Goal: Information Seeking & Learning: Learn about a topic

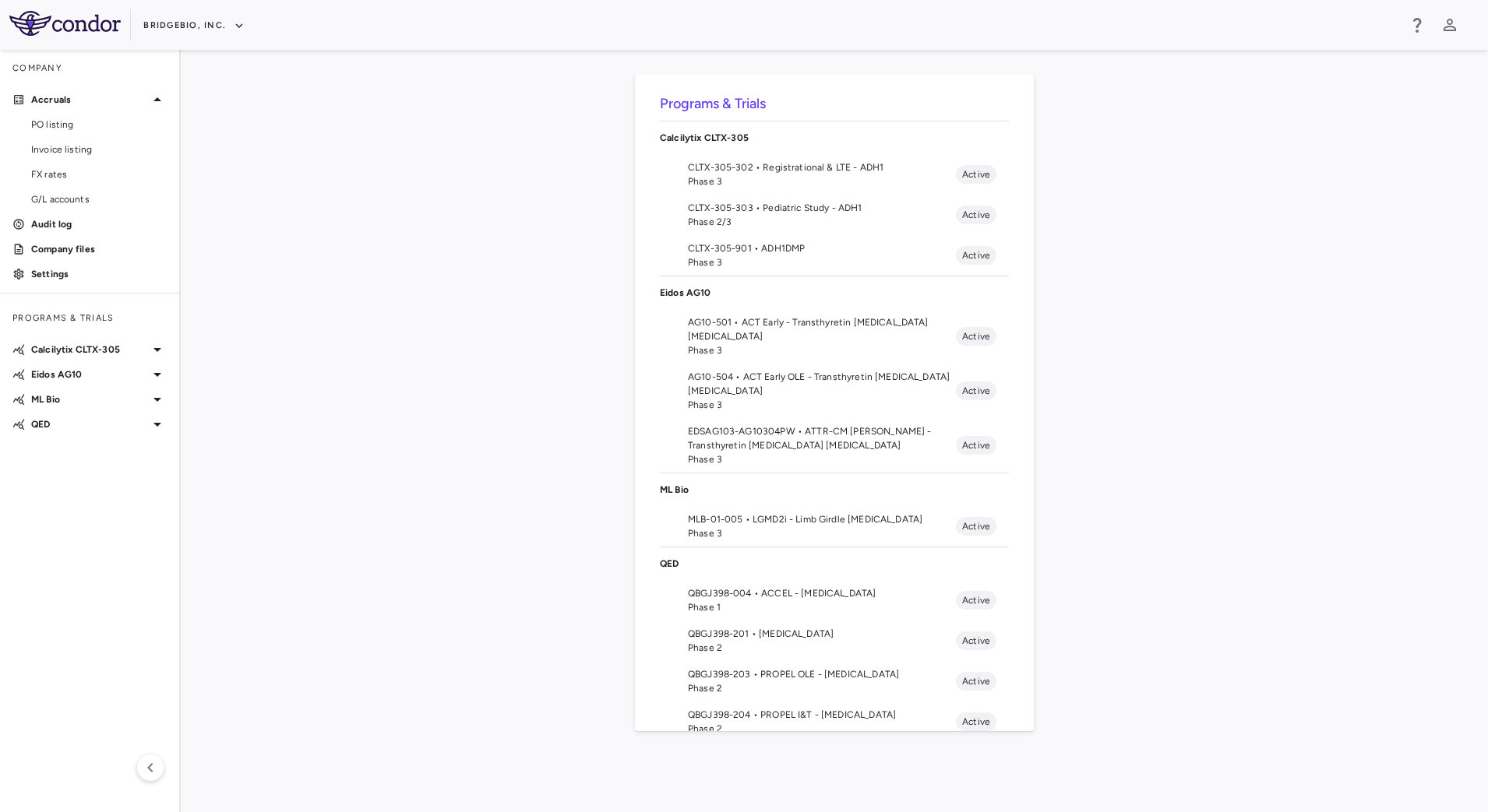
click at [776, 517] on span "MLB-01-005 • LGMD2i - Limb Girdle Muscular Dystrophy" at bounding box center [822, 518] width 268 height 14
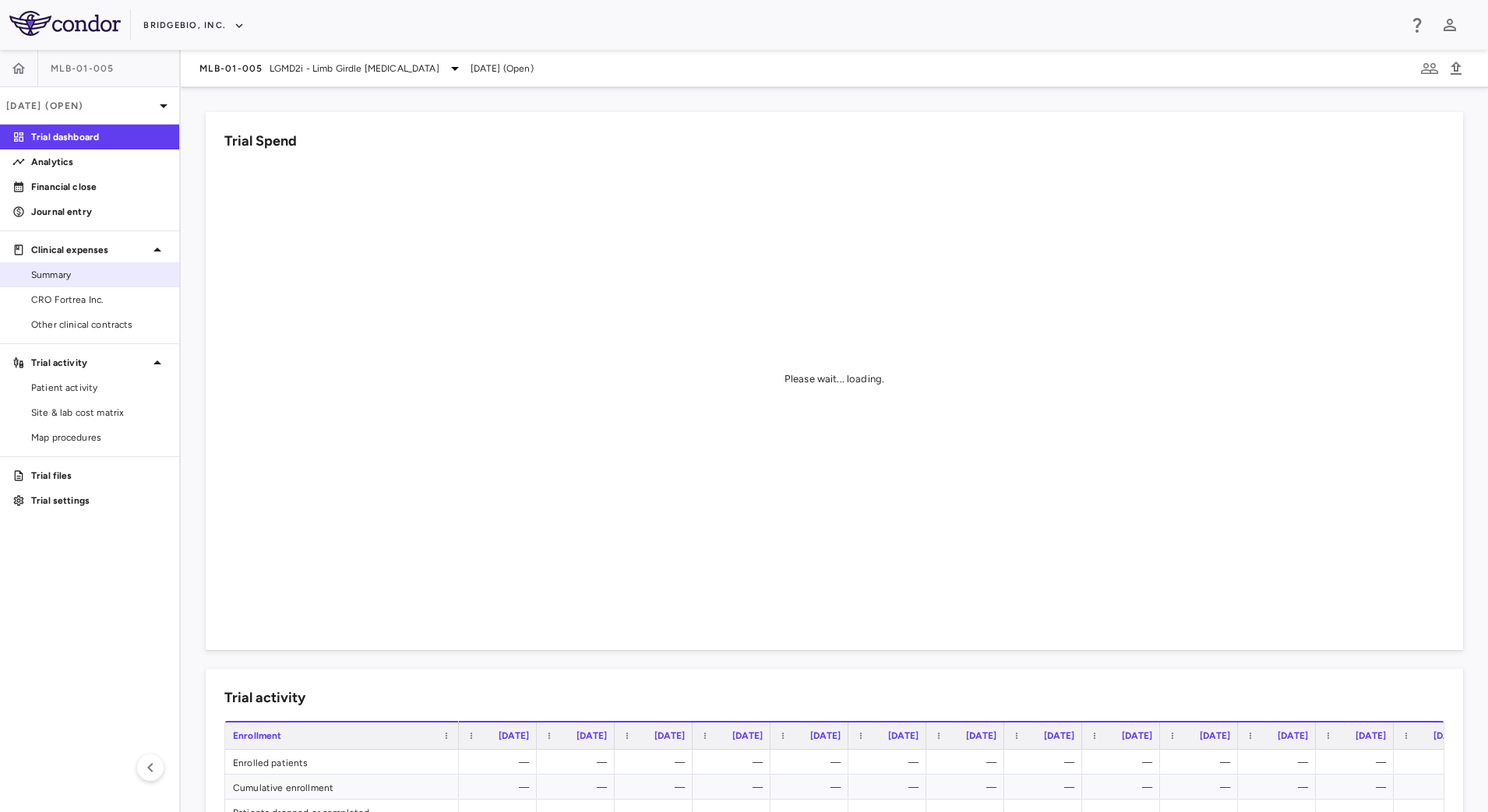
drag, startPoint x: 103, startPoint y: 293, endPoint x: 147, endPoint y: 281, distance: 45.6
click at [103, 293] on span "CRO Fortrea Inc." at bounding box center [99, 299] width 136 height 14
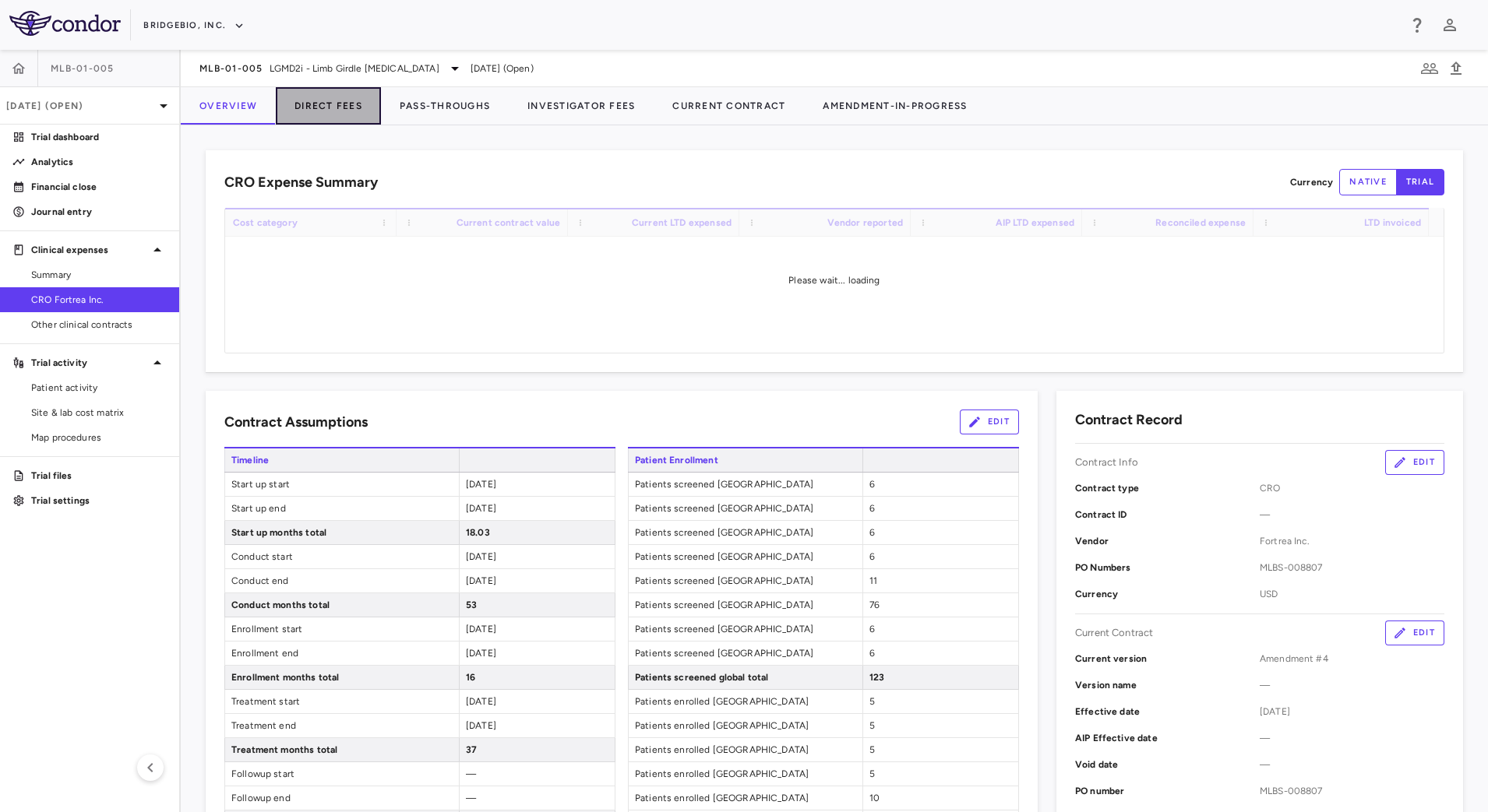
click at [330, 113] on button "Direct Fees" at bounding box center [328, 106] width 105 height 37
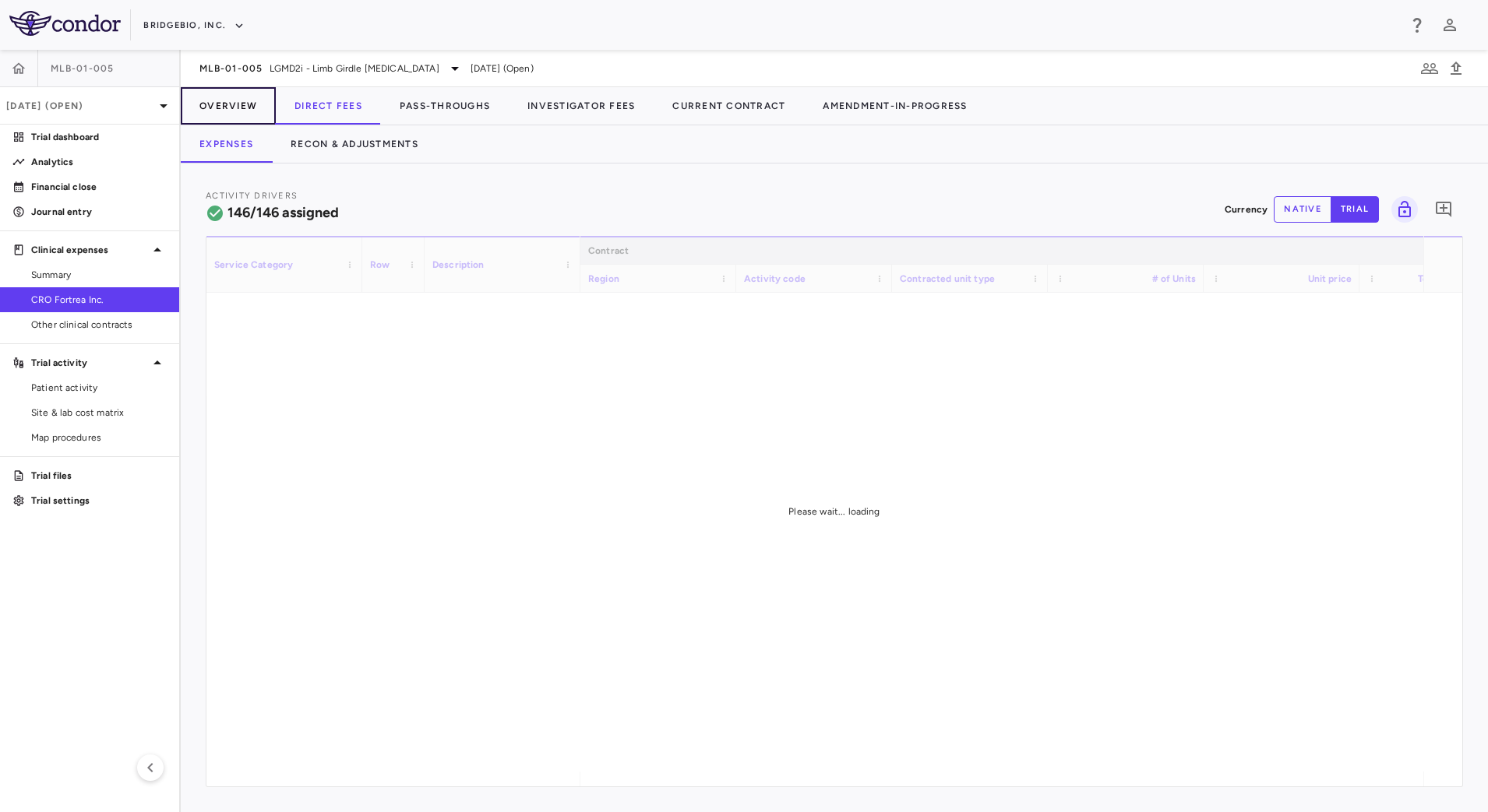
click at [247, 109] on button "Overview" at bounding box center [228, 106] width 95 height 37
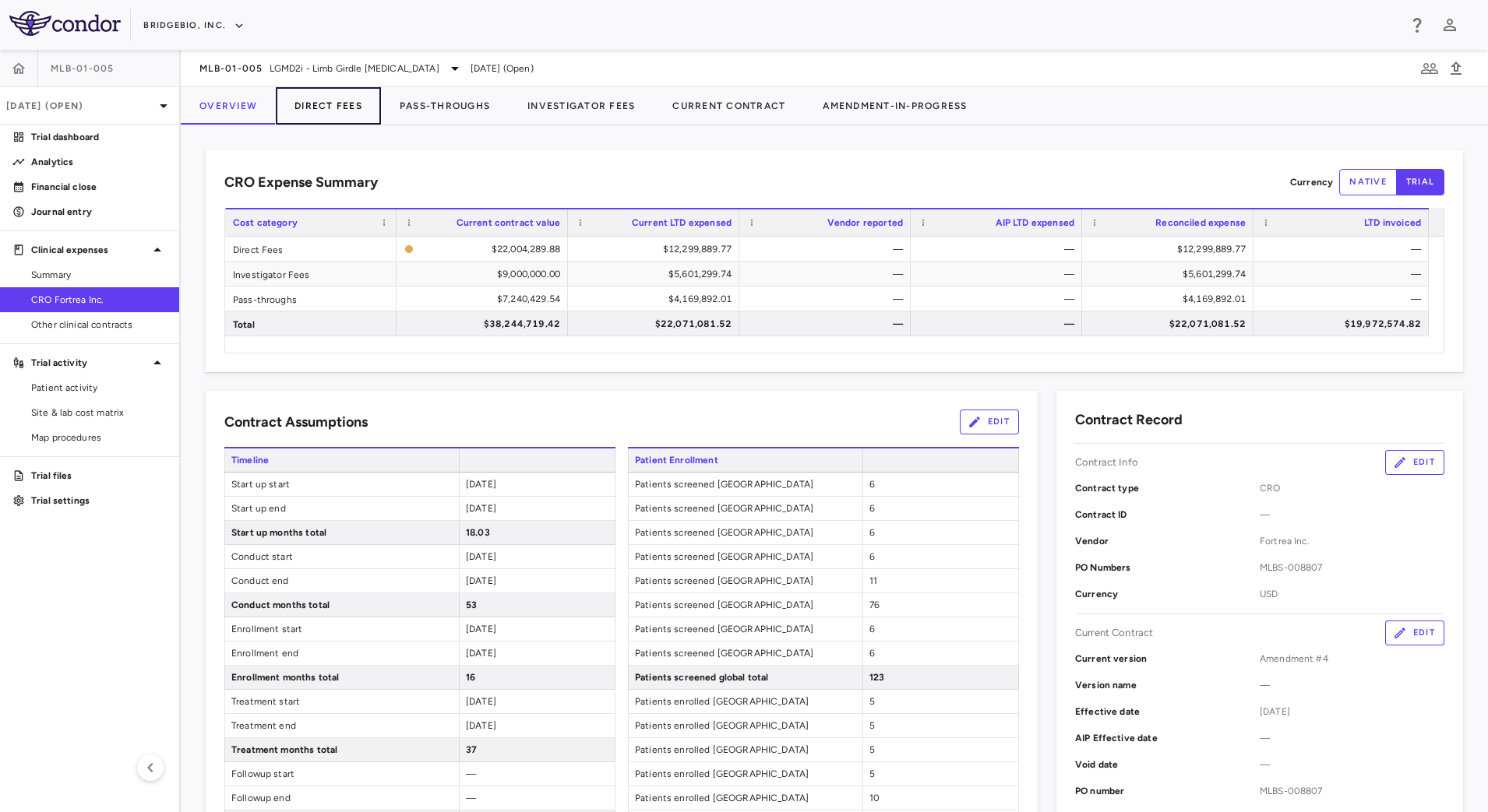
click at [354, 105] on button "Direct Fees" at bounding box center [328, 106] width 105 height 37
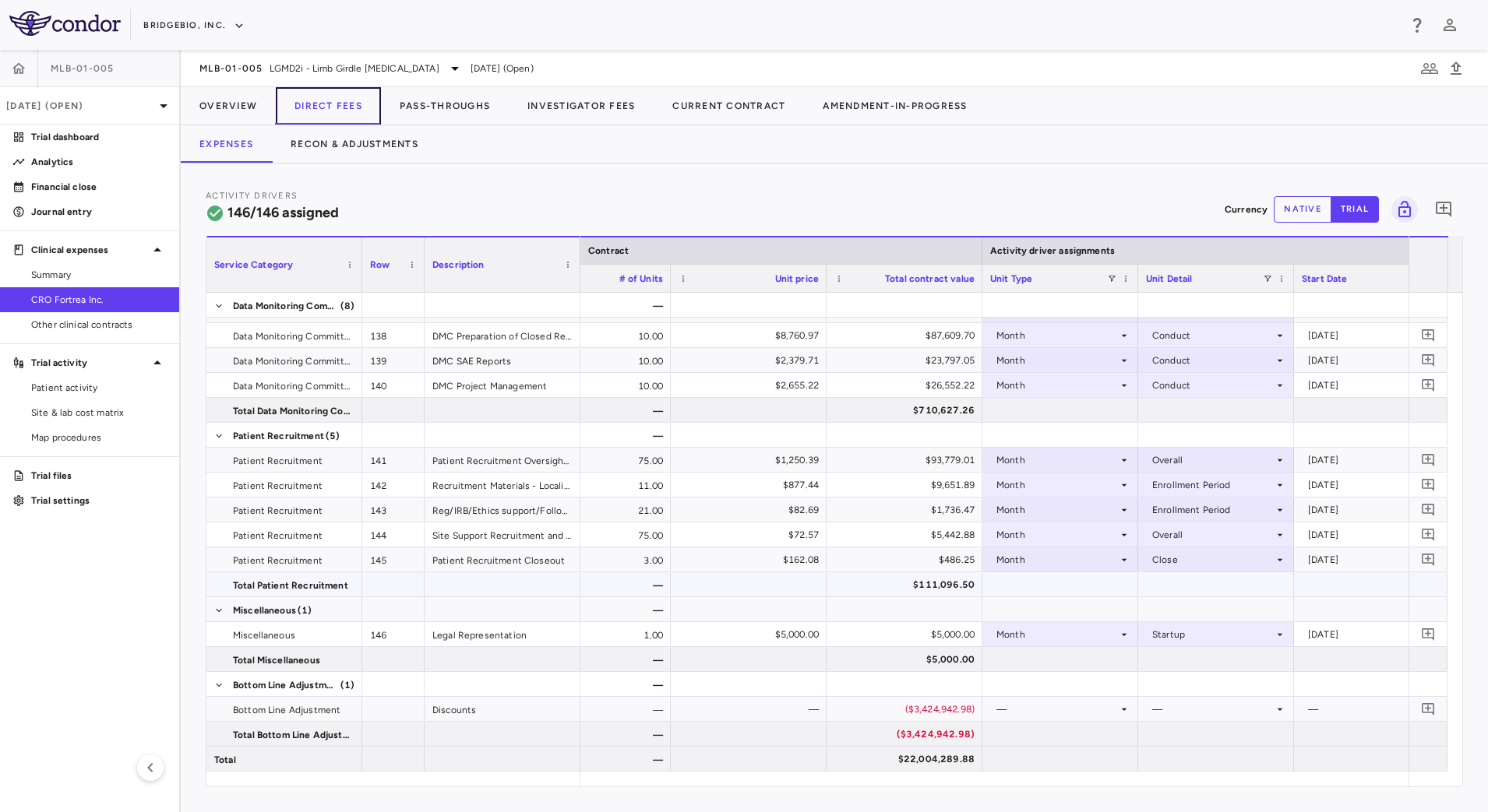
scroll to position [3519, 0]
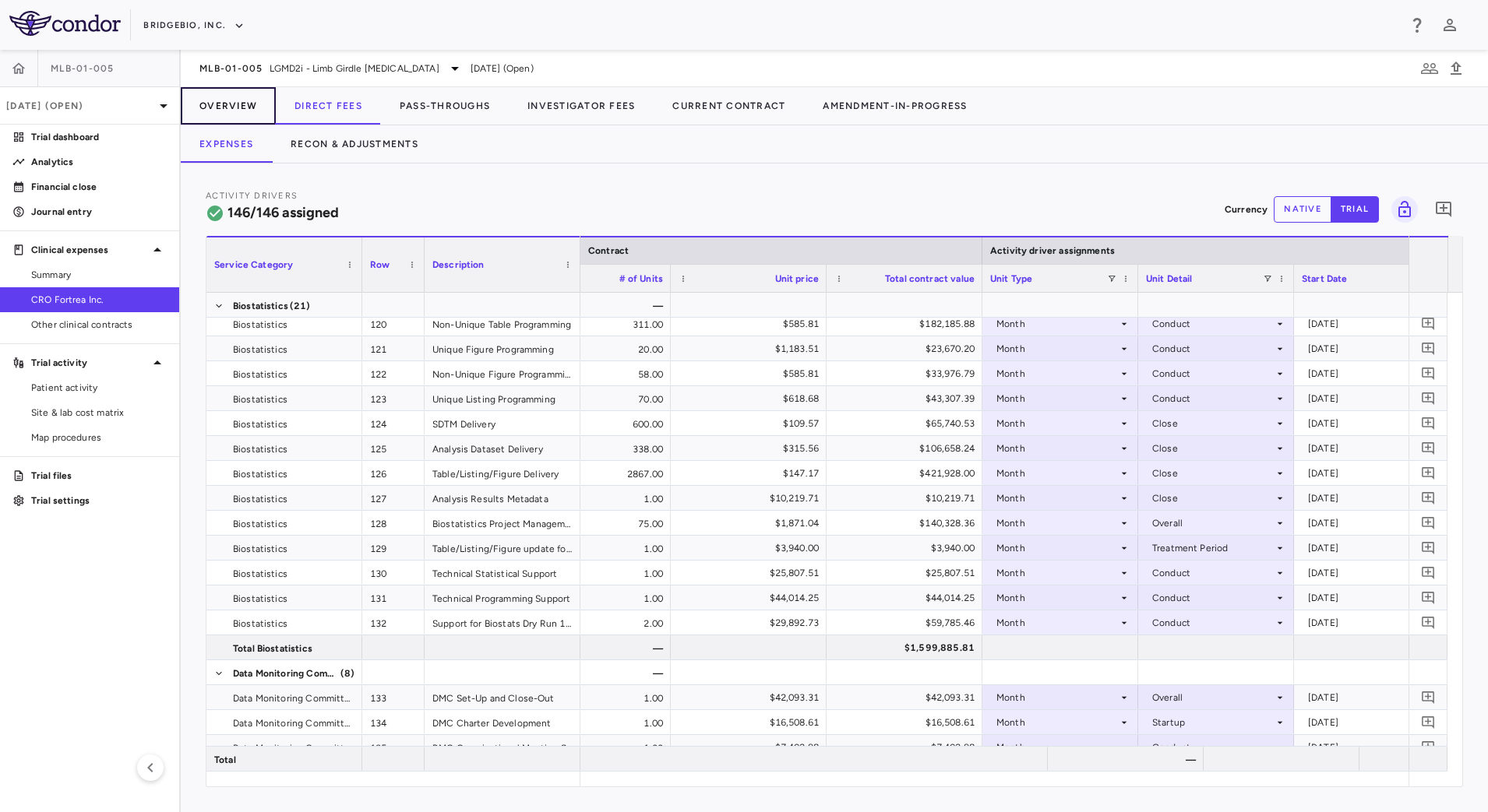
click at [235, 108] on button "Overview" at bounding box center [228, 106] width 95 height 37
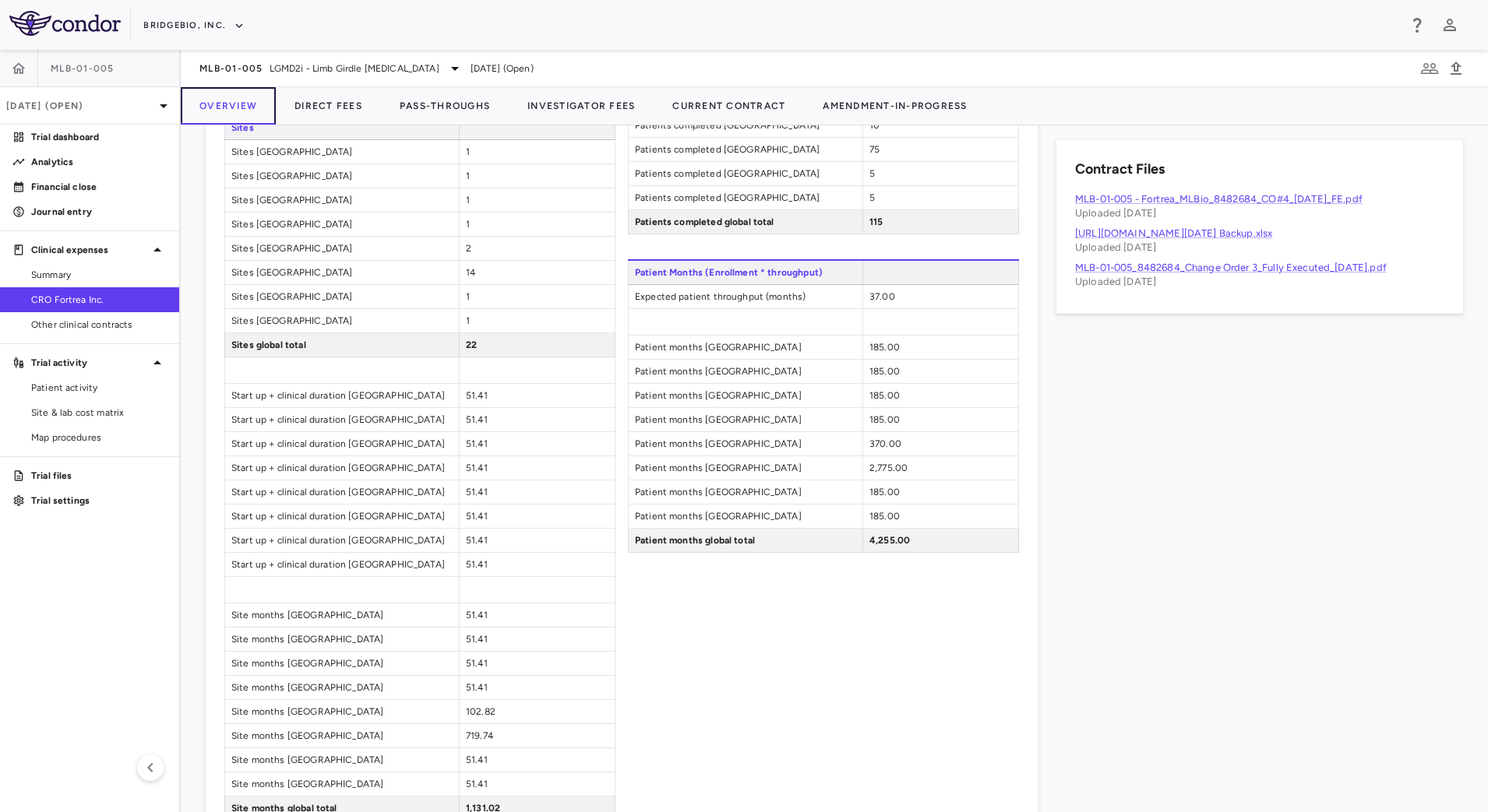
scroll to position [306, 0]
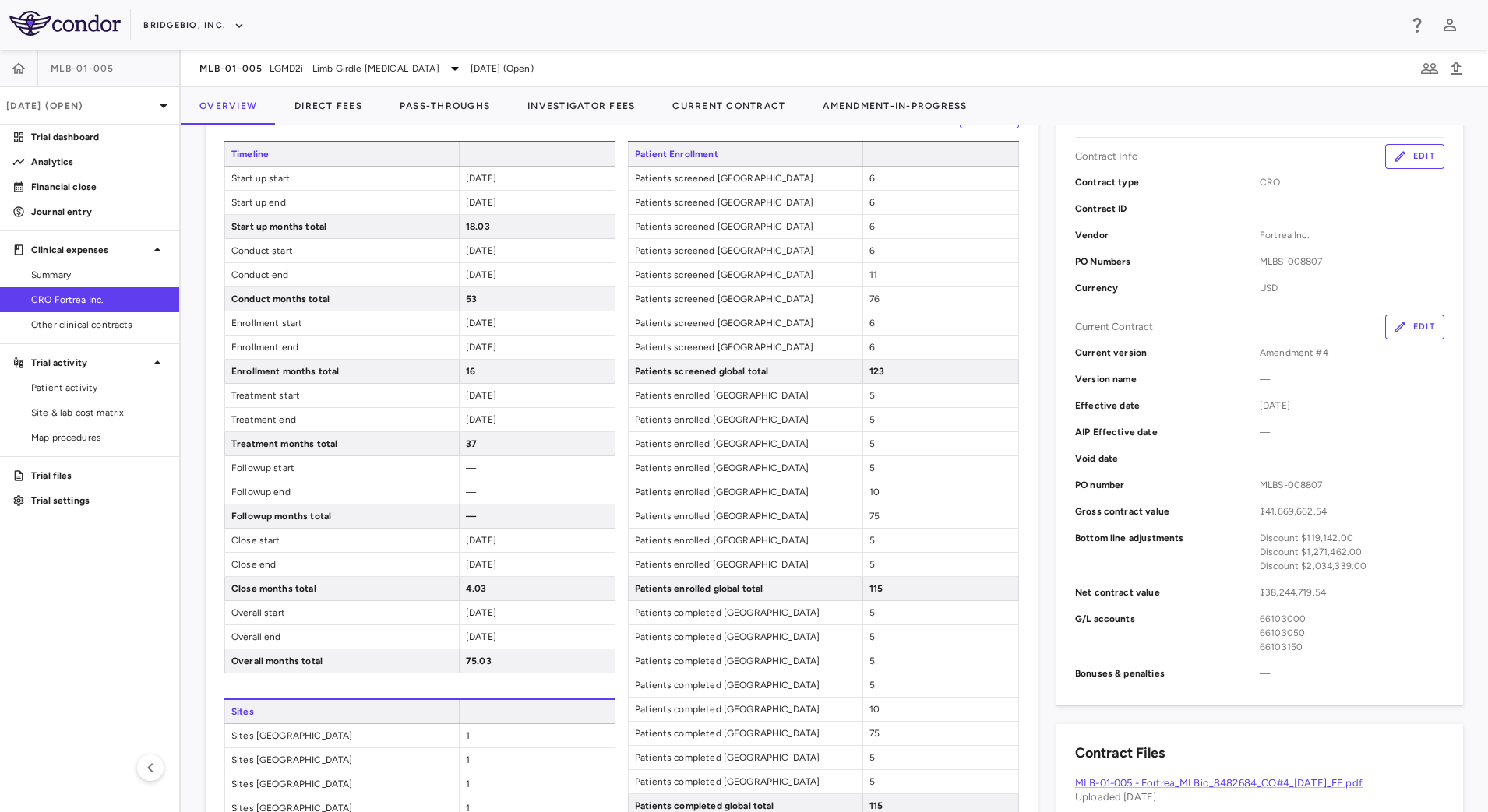
click at [1022, 197] on div "Contract Assumptions Edit Timeline Start up start 2021-12-23 Start up end 2023-…" at bounding box center [621, 753] width 832 height 1339
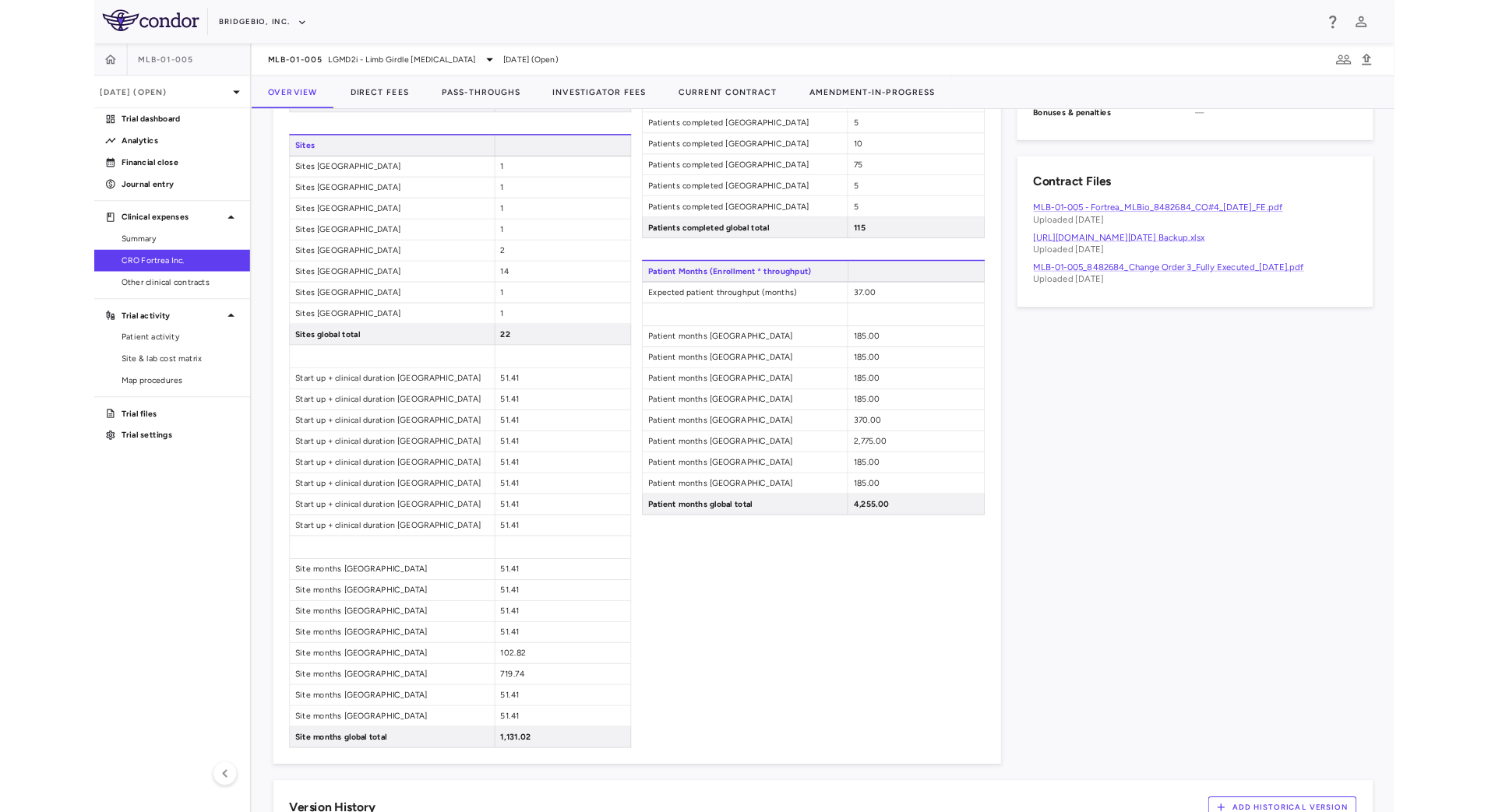
scroll to position [845, 0]
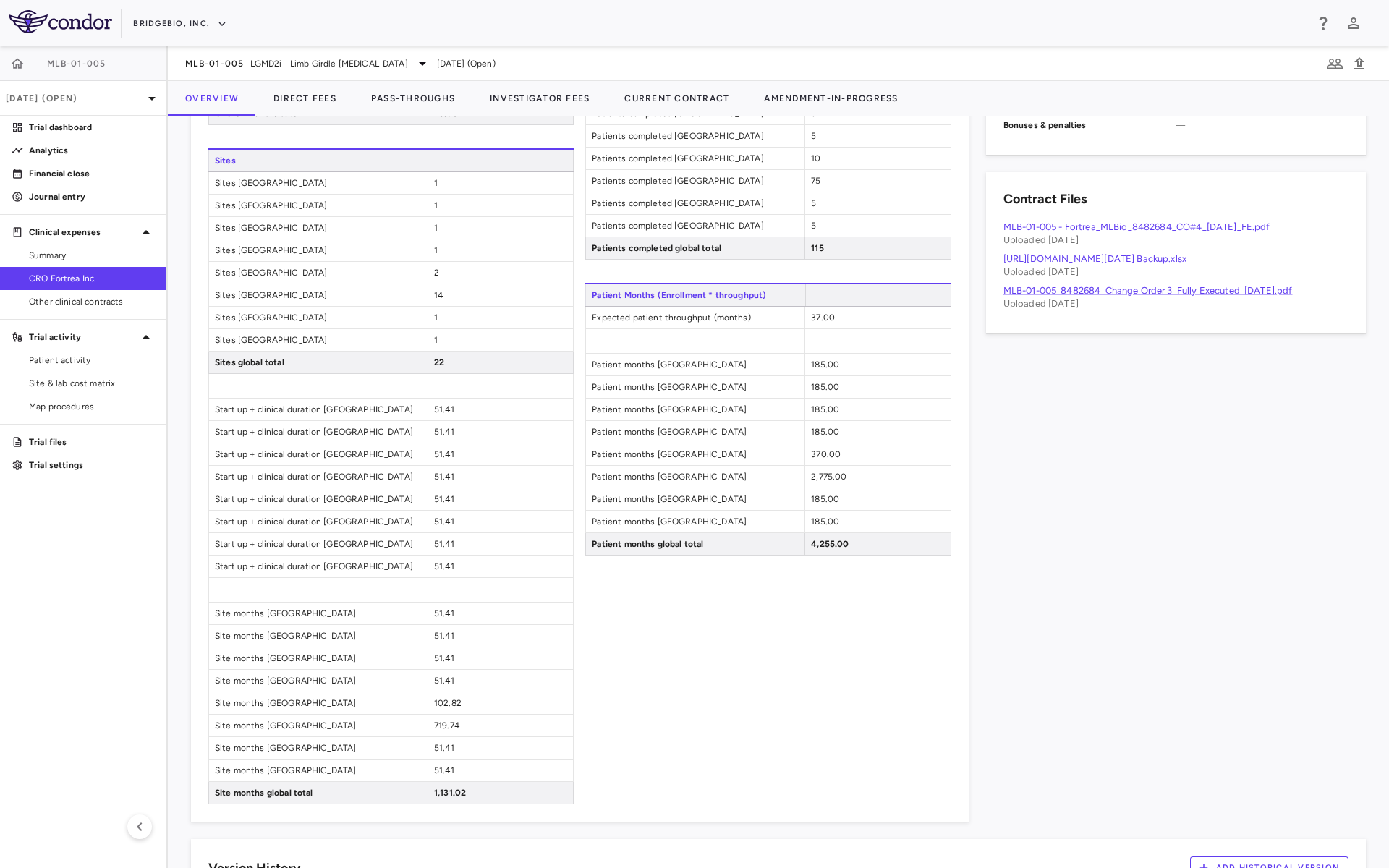
click at [1144, 497] on div "Contract Record Contract Info Edit Contract type CRO Contract ID — Vendor Fortr…" at bounding box center [1167, 191] width 397 height 1261
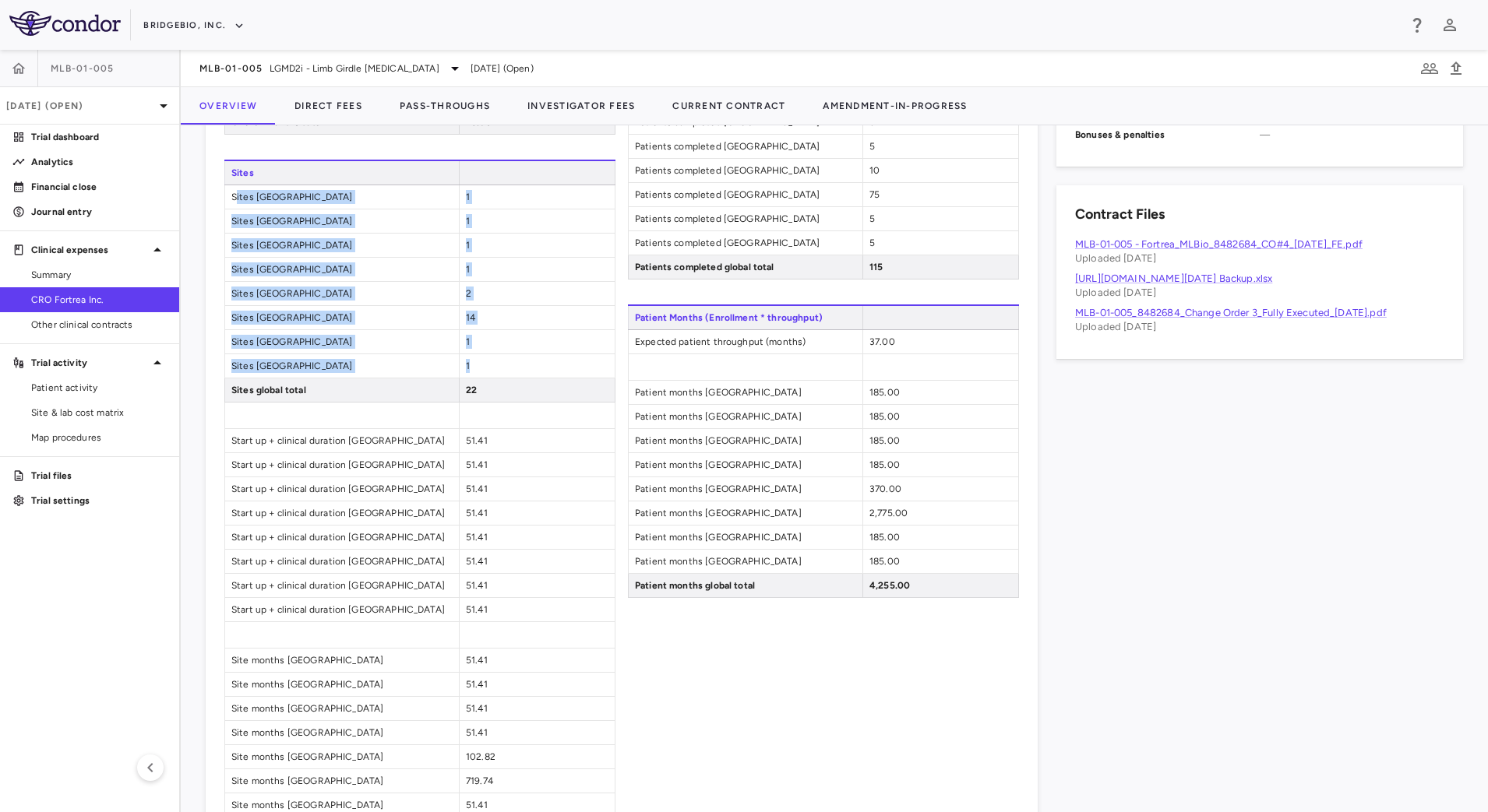
drag, startPoint x: 234, startPoint y: 198, endPoint x: 485, endPoint y: 360, distance: 298.7
click at [485, 360] on div "Sites Sites Germany 1 Sites Australia 1 Sites The Netherlands 1 Sites Norway 1 …" at bounding box center [419, 513] width 391 height 706
copy div "ites Germany 1 Sites Australia 1 Sites The Netherlands 1 Sites Norway 1 Sites U…"
click at [248, 207] on span "Sites Germany" at bounding box center [341, 196] width 233 height 23
drag, startPoint x: 229, startPoint y: 193, endPoint x: 491, endPoint y: 361, distance: 311.2
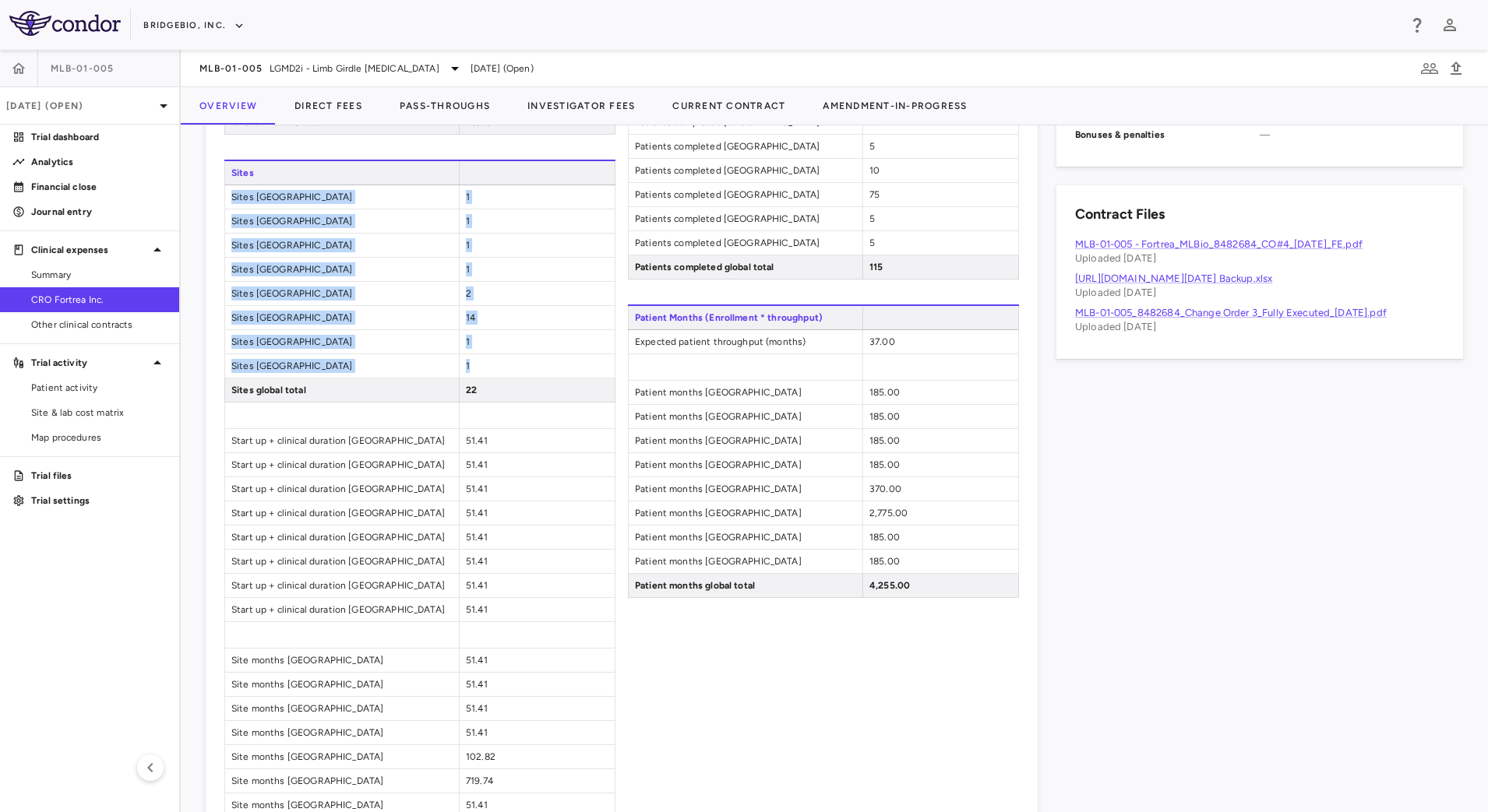
click at [491, 361] on div "Sites Sites Germany 1 Sites Australia 1 Sites The Netherlands 1 Sites Norway 1 …" at bounding box center [419, 513] width 391 height 706
copy div "Sites Germany 1 Sites Australia 1 Sites The Netherlands 1 Sites Norway 1 Sites …"
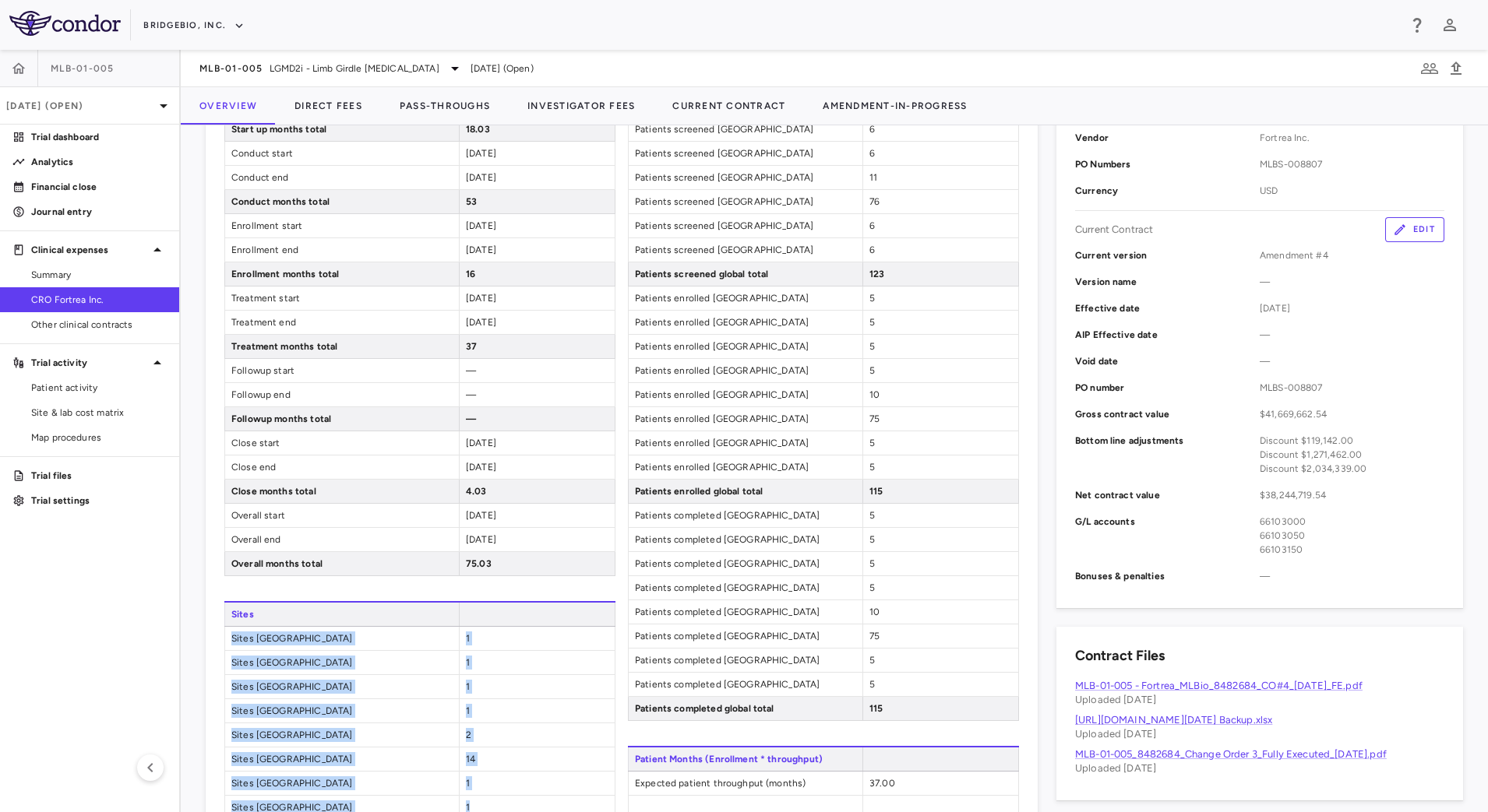
scroll to position [1182, 0]
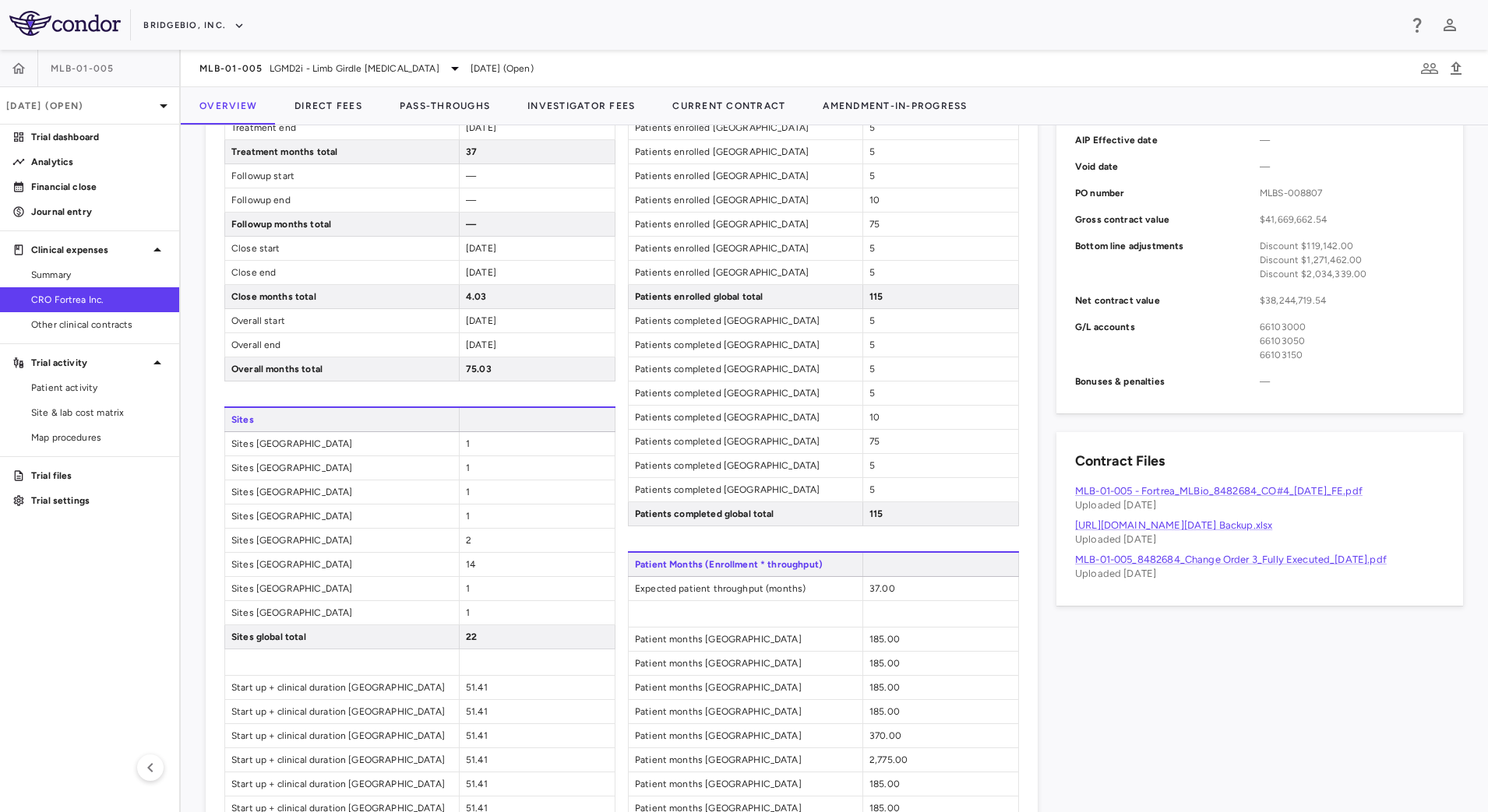
scroll to position [14, 0]
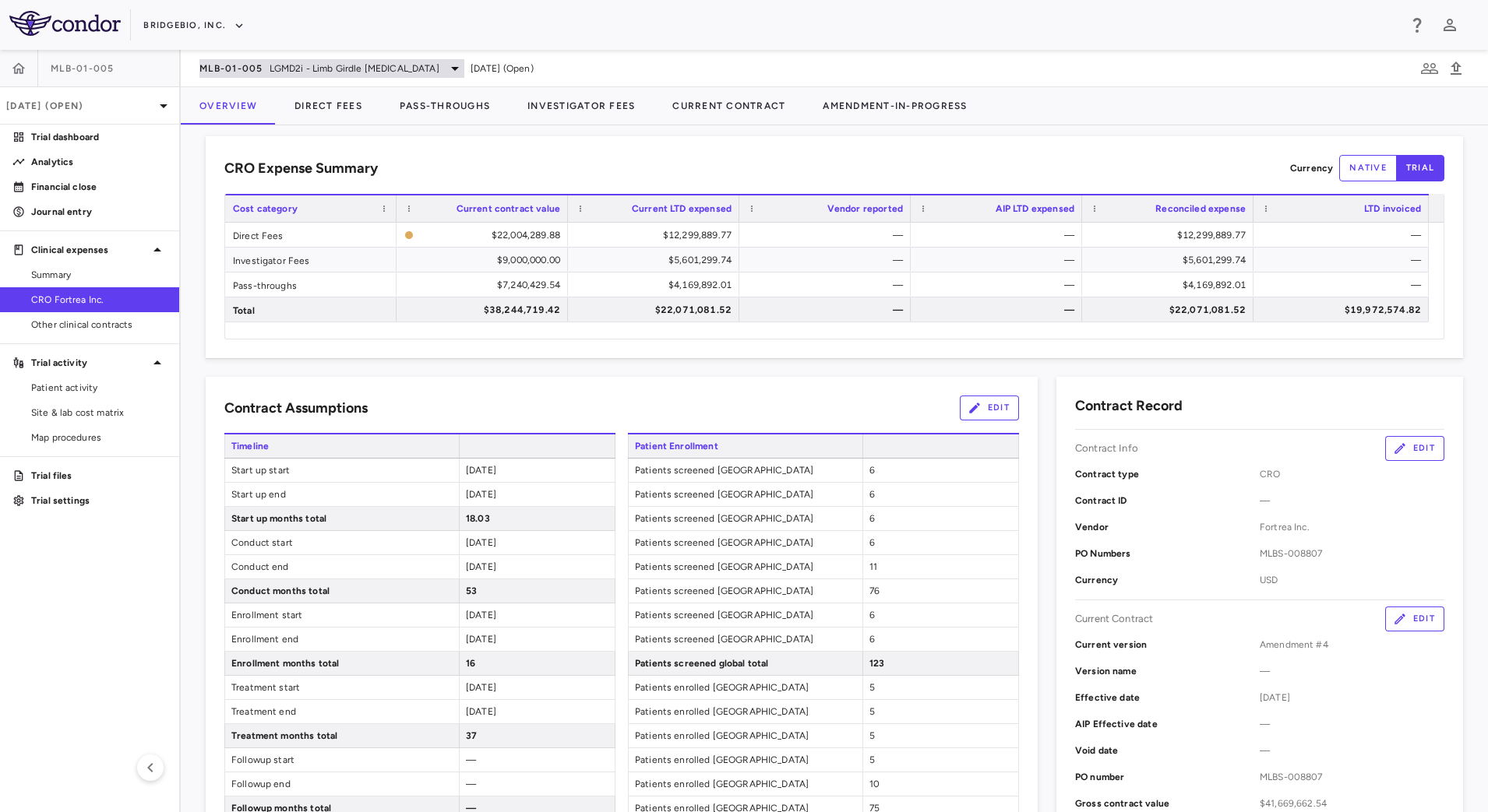
click at [413, 72] on span "LGMD2i - Limb Girdle Muscular Dystrophy" at bounding box center [354, 68] width 170 height 14
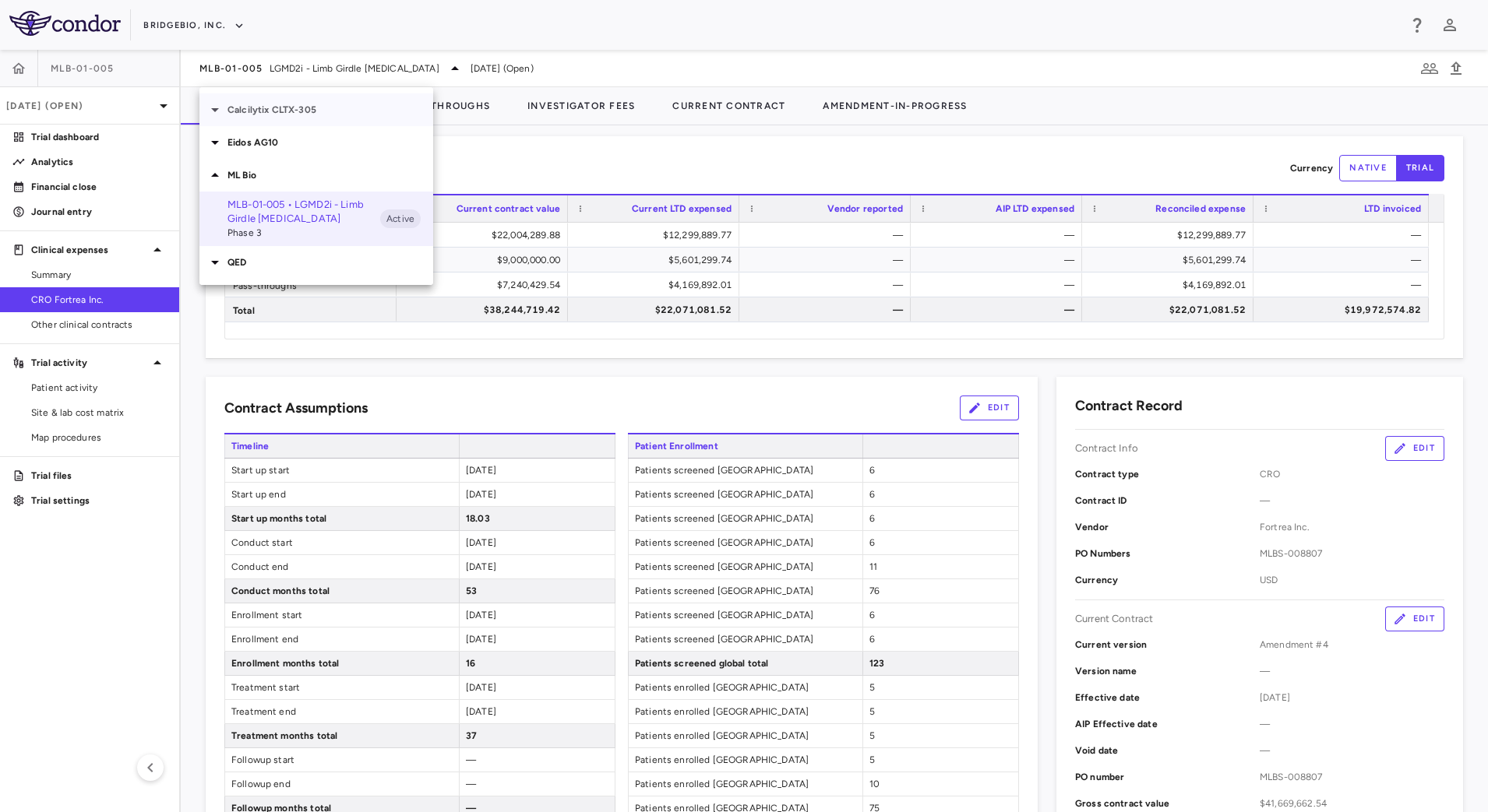
click at [243, 114] on p "Calcilytix CLTX-305" at bounding box center [330, 110] width 205 height 14
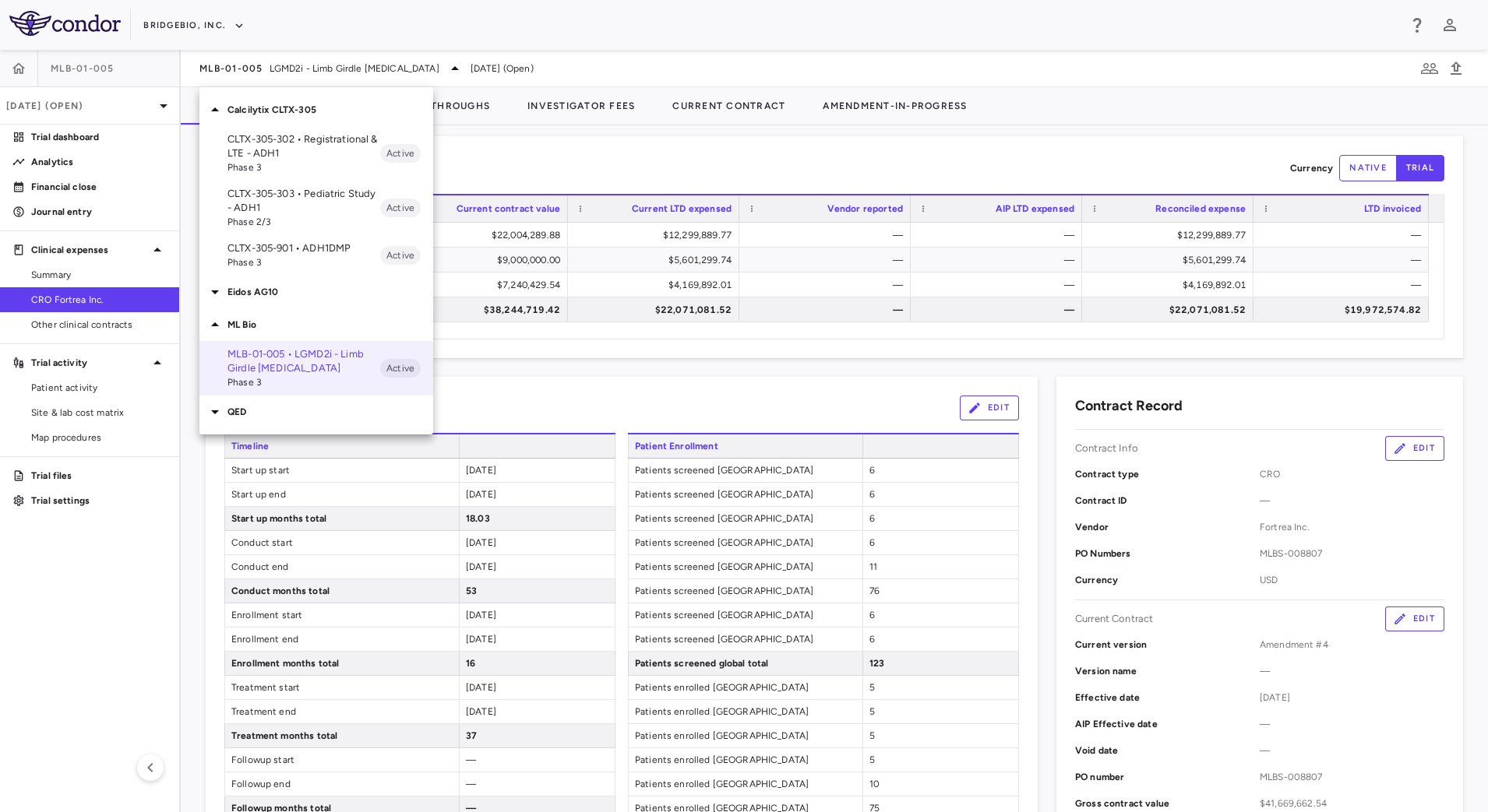
click at [223, 295] on icon at bounding box center [215, 292] width 19 height 19
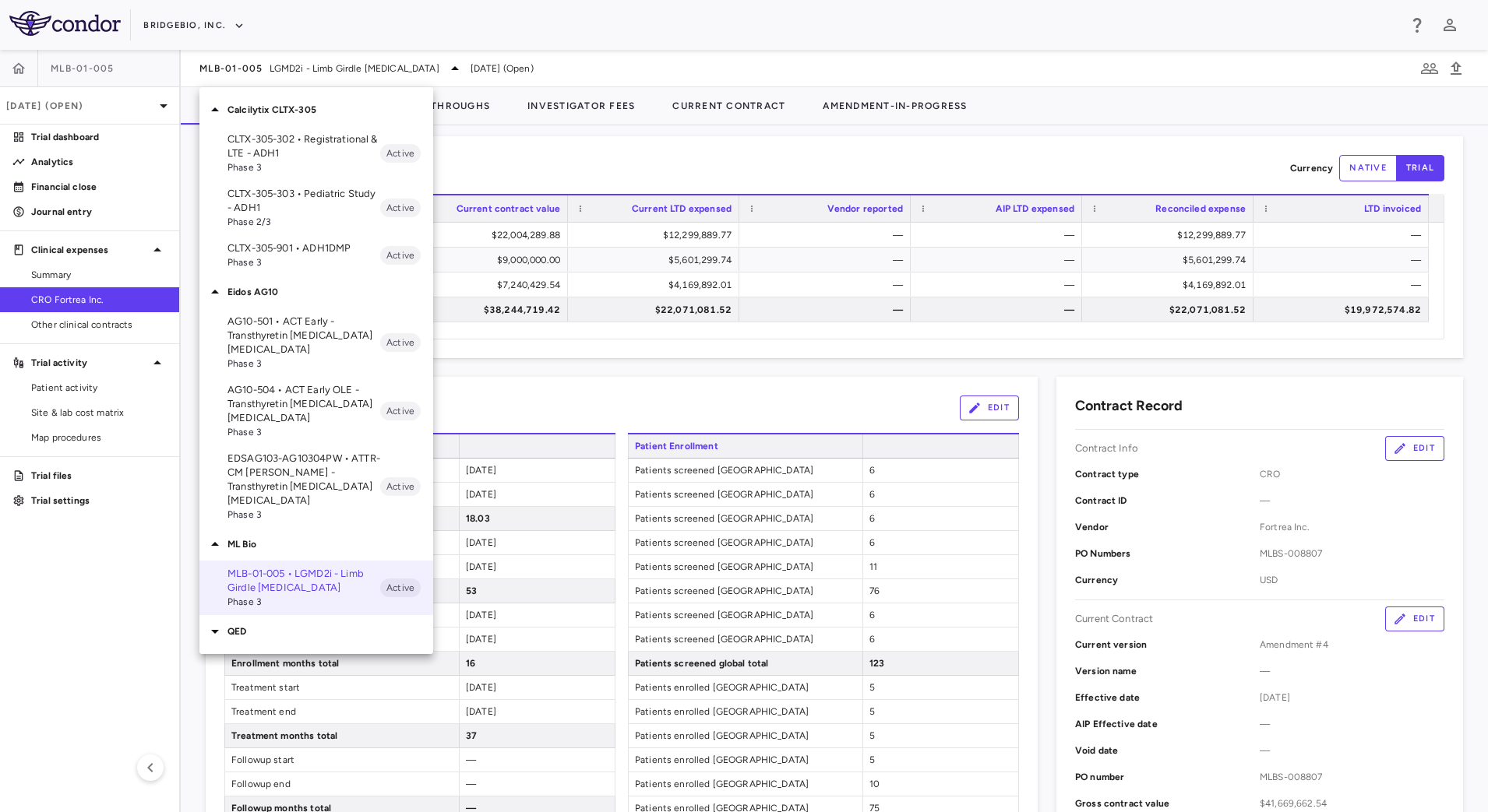
click at [308, 400] on p "AG10-504 • ACT Early OLE - Transthyretin Amyloid Cardiomyopathy" at bounding box center [304, 403] width 152 height 42
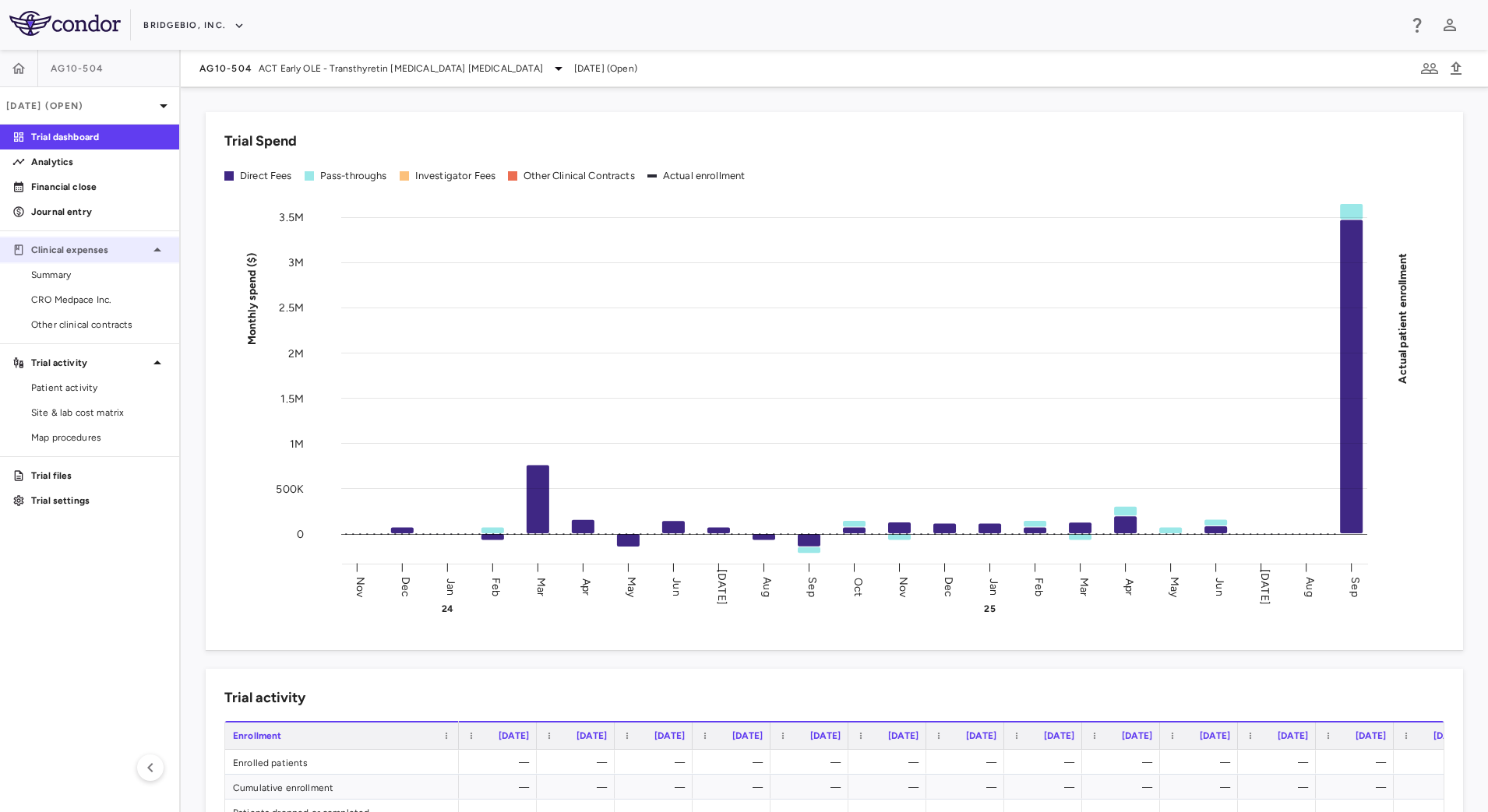
click at [150, 253] on icon at bounding box center [157, 250] width 19 height 19
click at [126, 108] on p "Sep 2025 (Open)" at bounding box center [80, 105] width 148 height 14
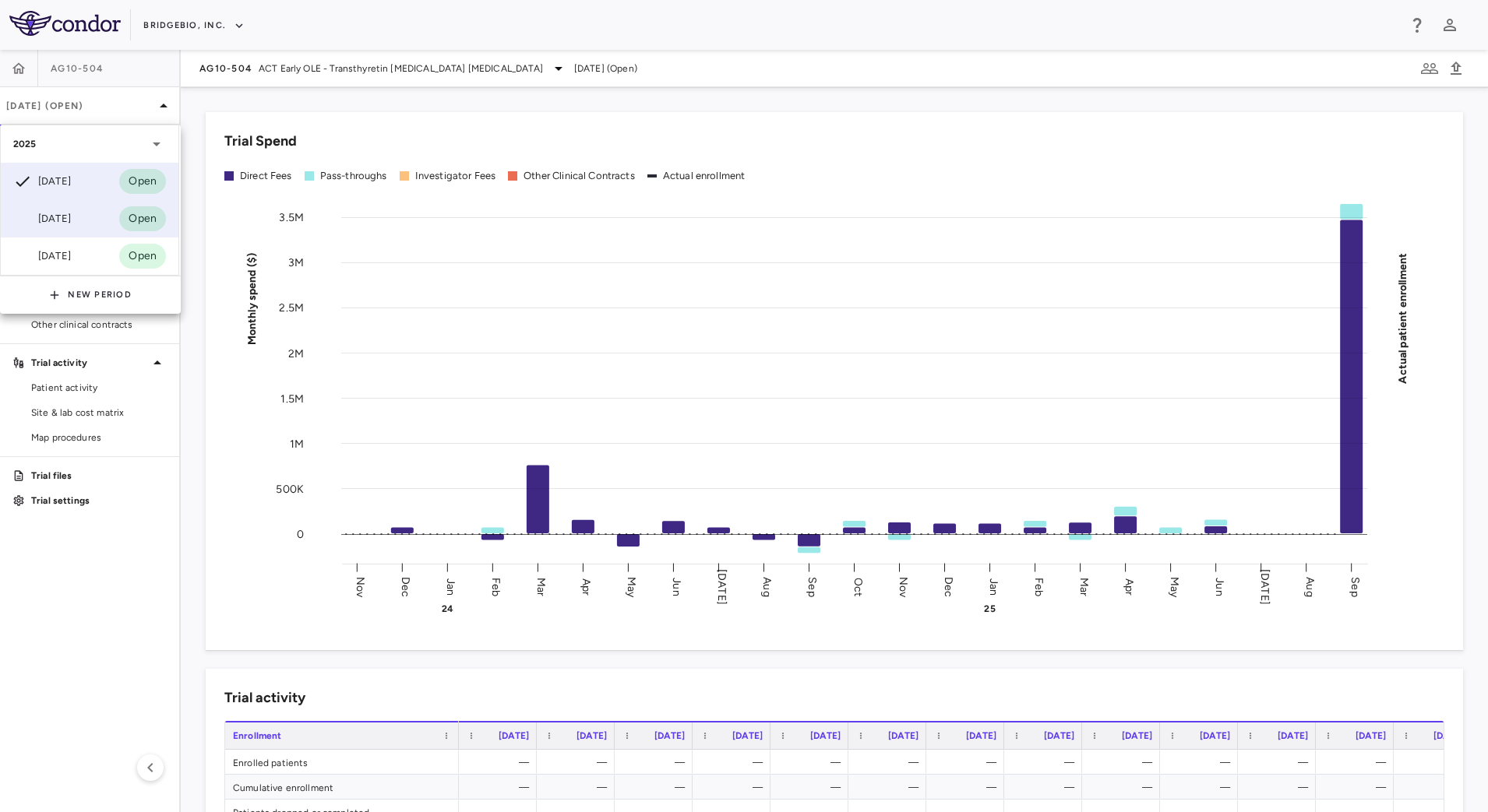
click at [94, 219] on div "Jun 2025 Open" at bounding box center [89, 218] width 178 height 37
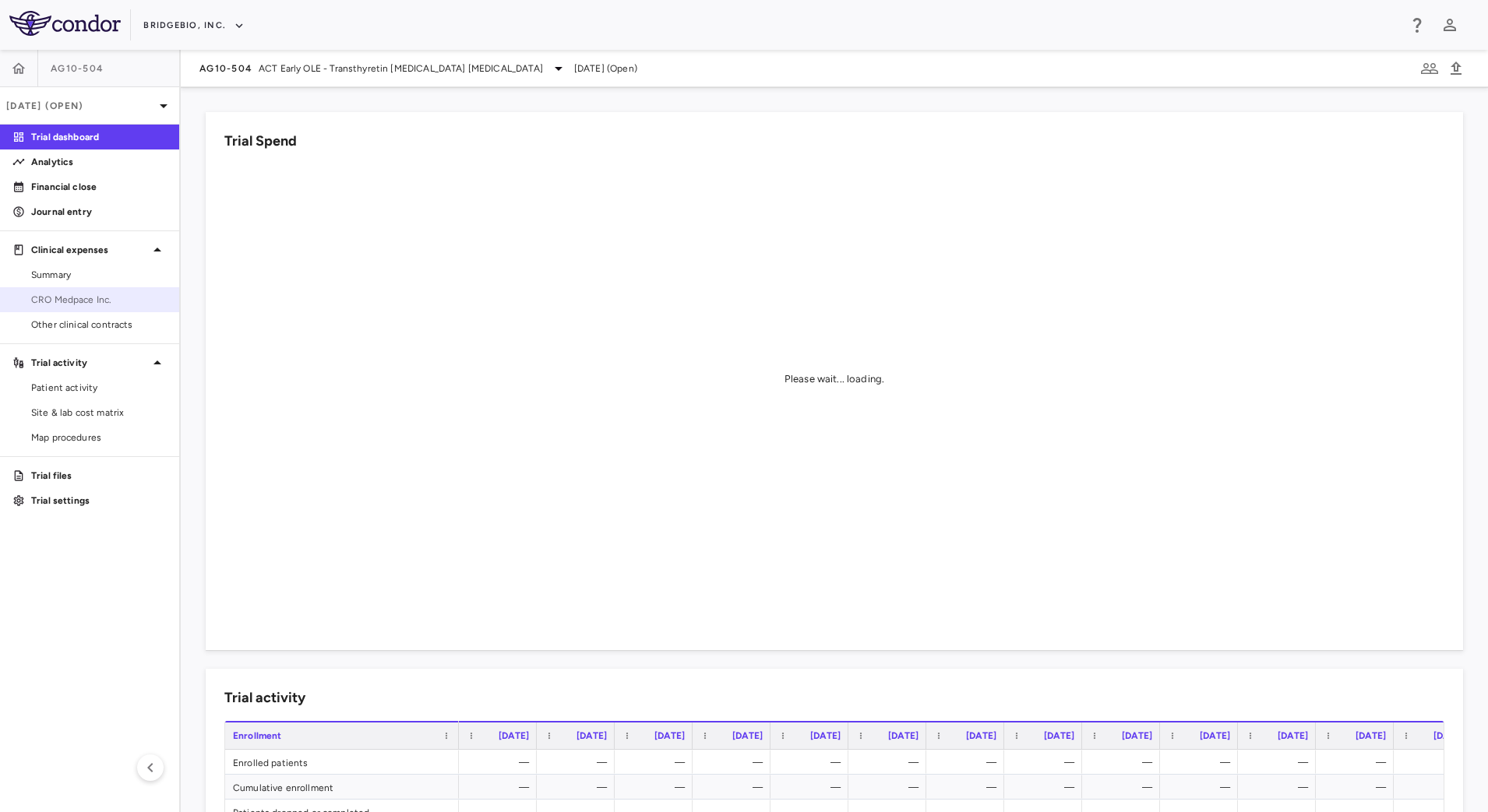
click at [86, 299] on span "CRO Medpace Inc." at bounding box center [99, 299] width 136 height 14
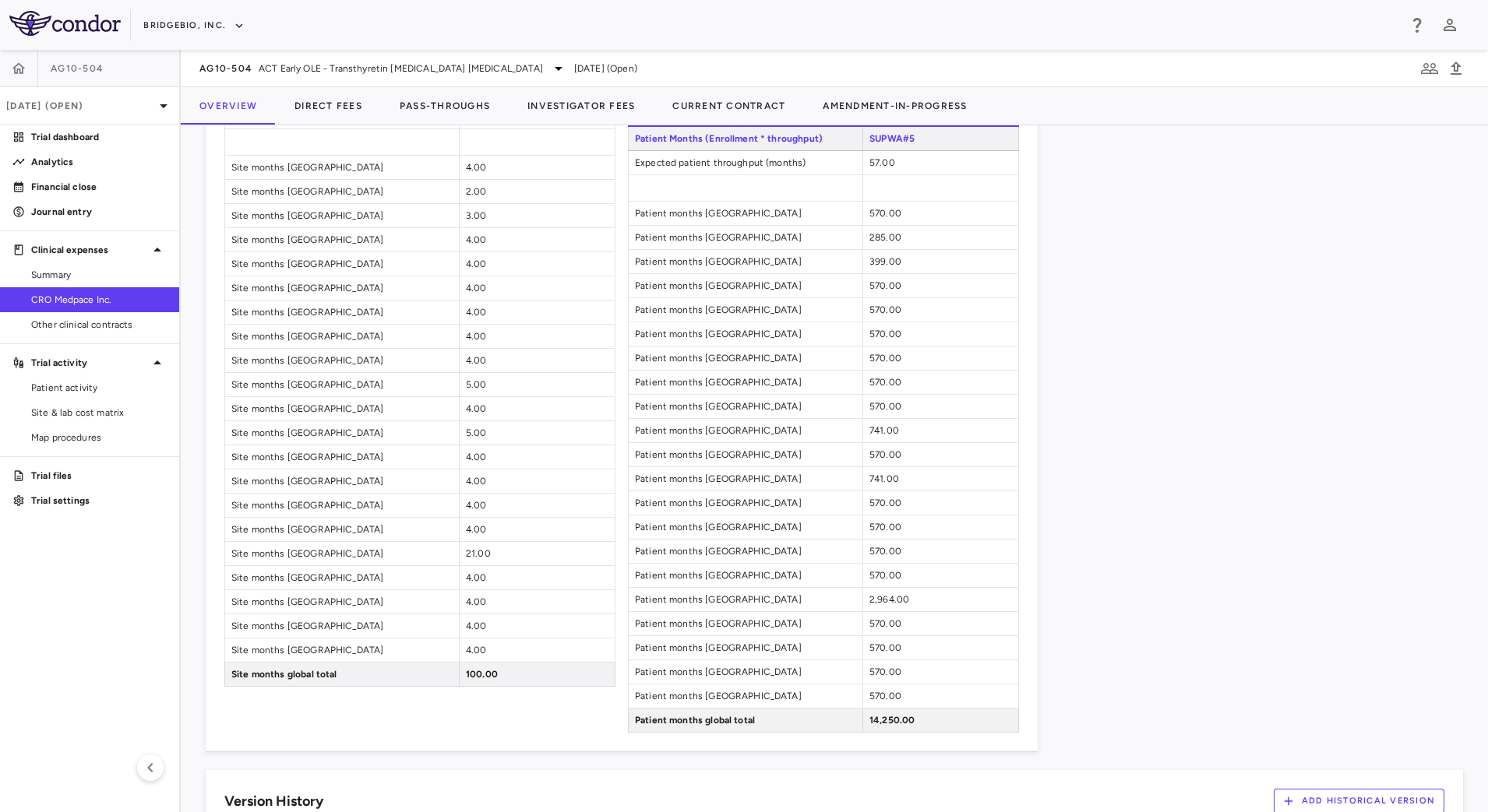
scroll to position [2169, 0]
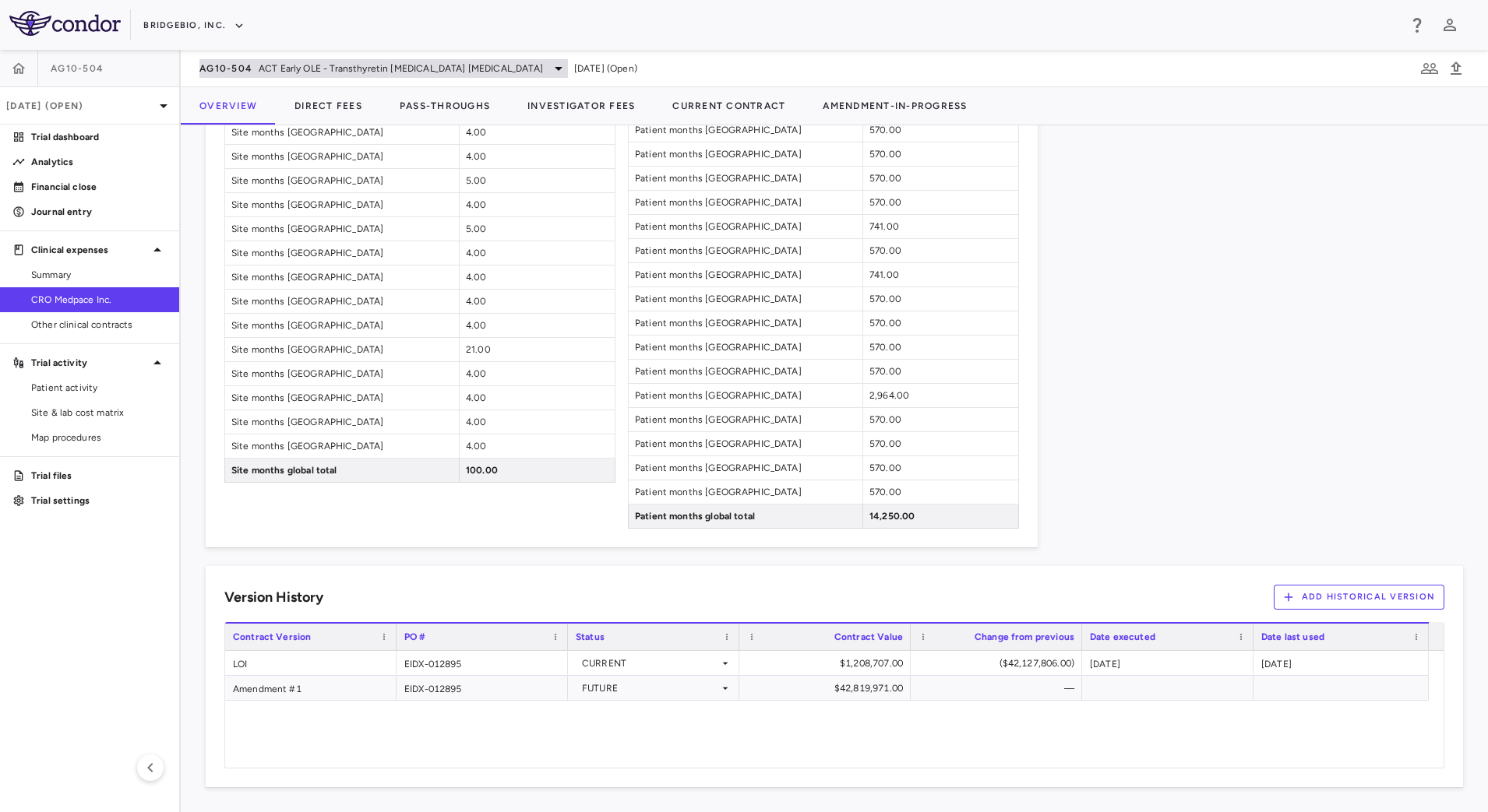
click at [265, 68] on span "ACT Early OLE - Transthyretin Amyloid Cardiomyopathy" at bounding box center [401, 68] width 284 height 14
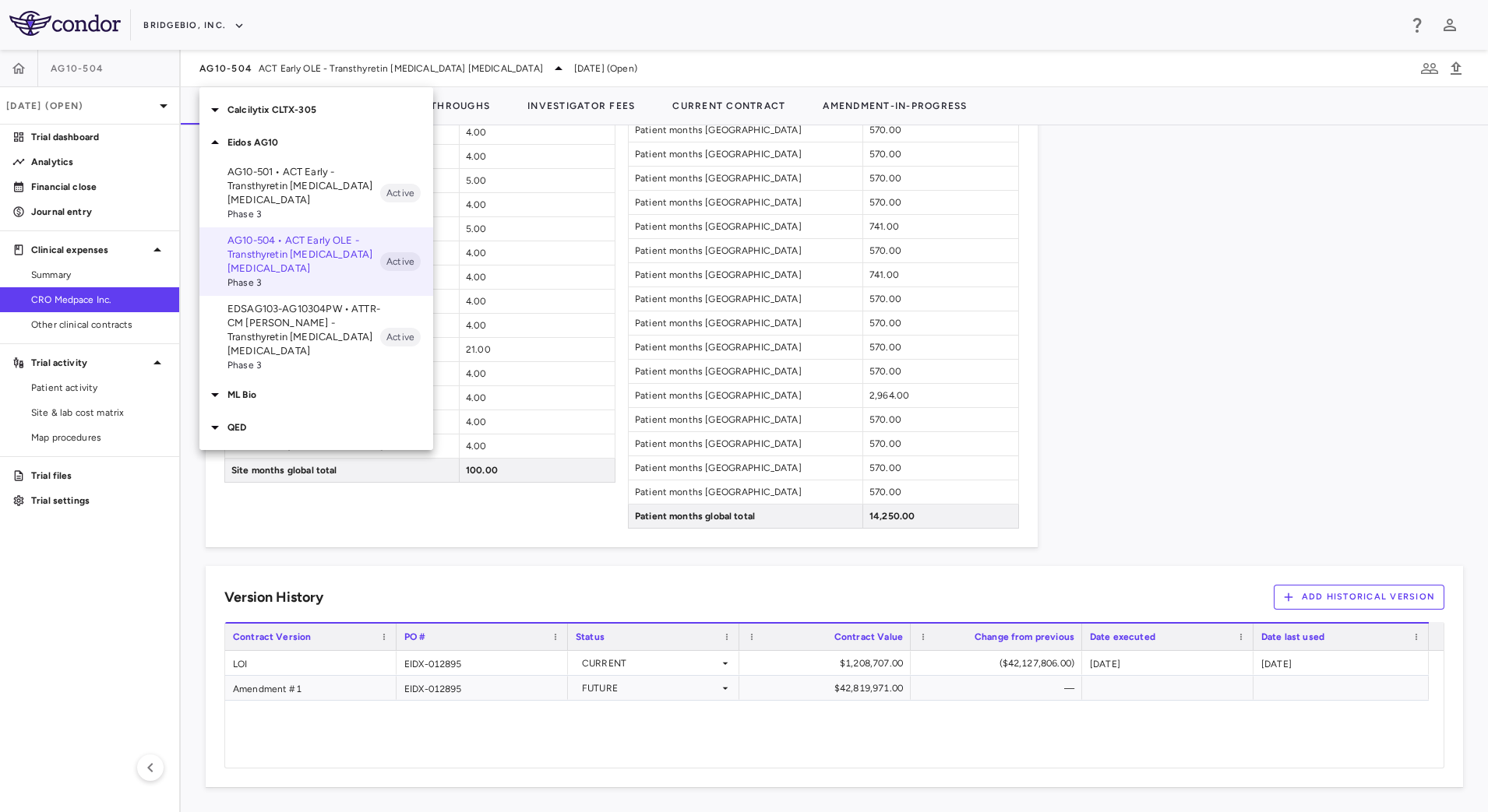
click at [109, 118] on div at bounding box center [744, 406] width 1488 height 812
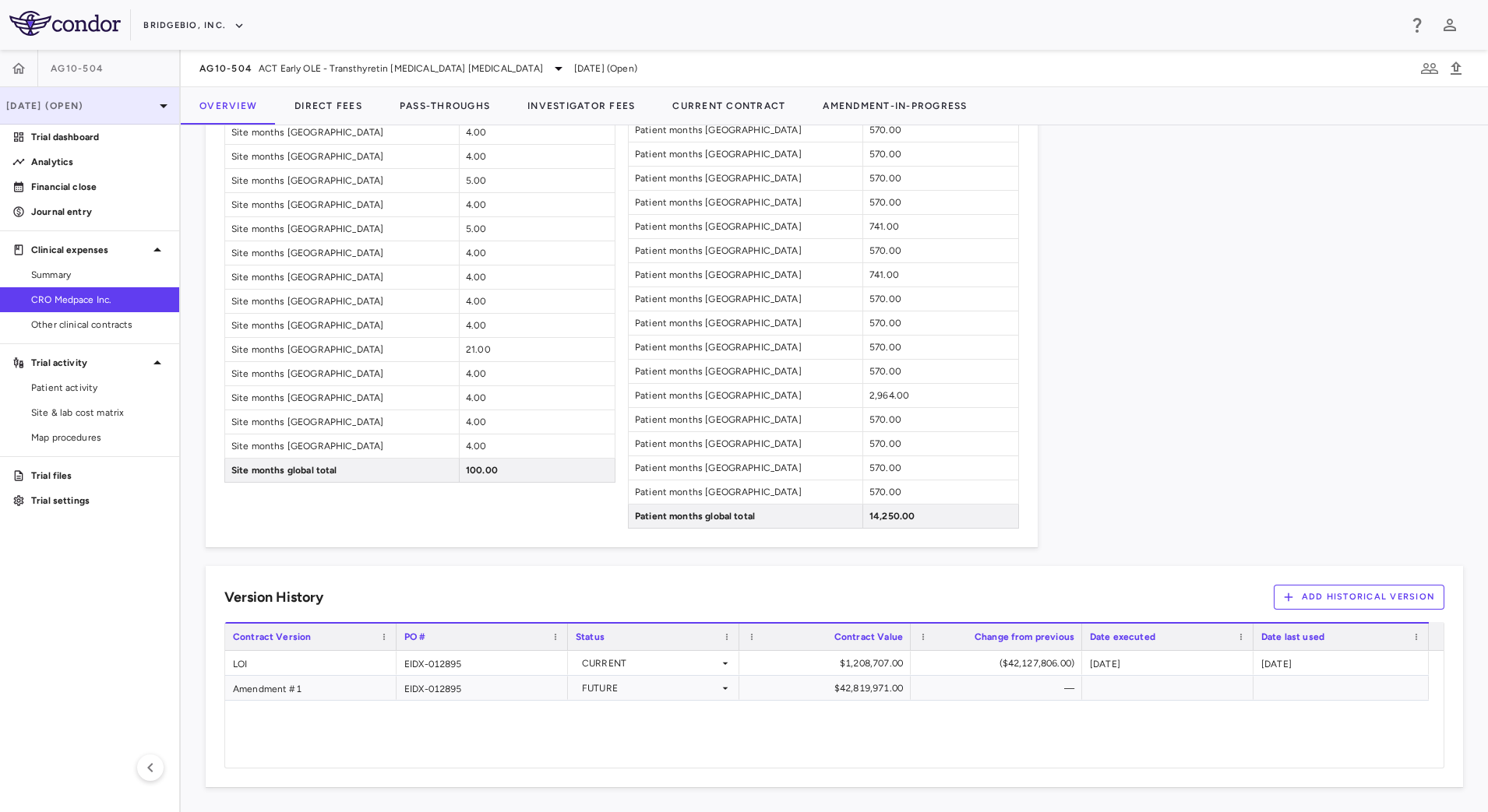
click at [103, 106] on p "Jun 2025 (Open)" at bounding box center [80, 105] width 148 height 14
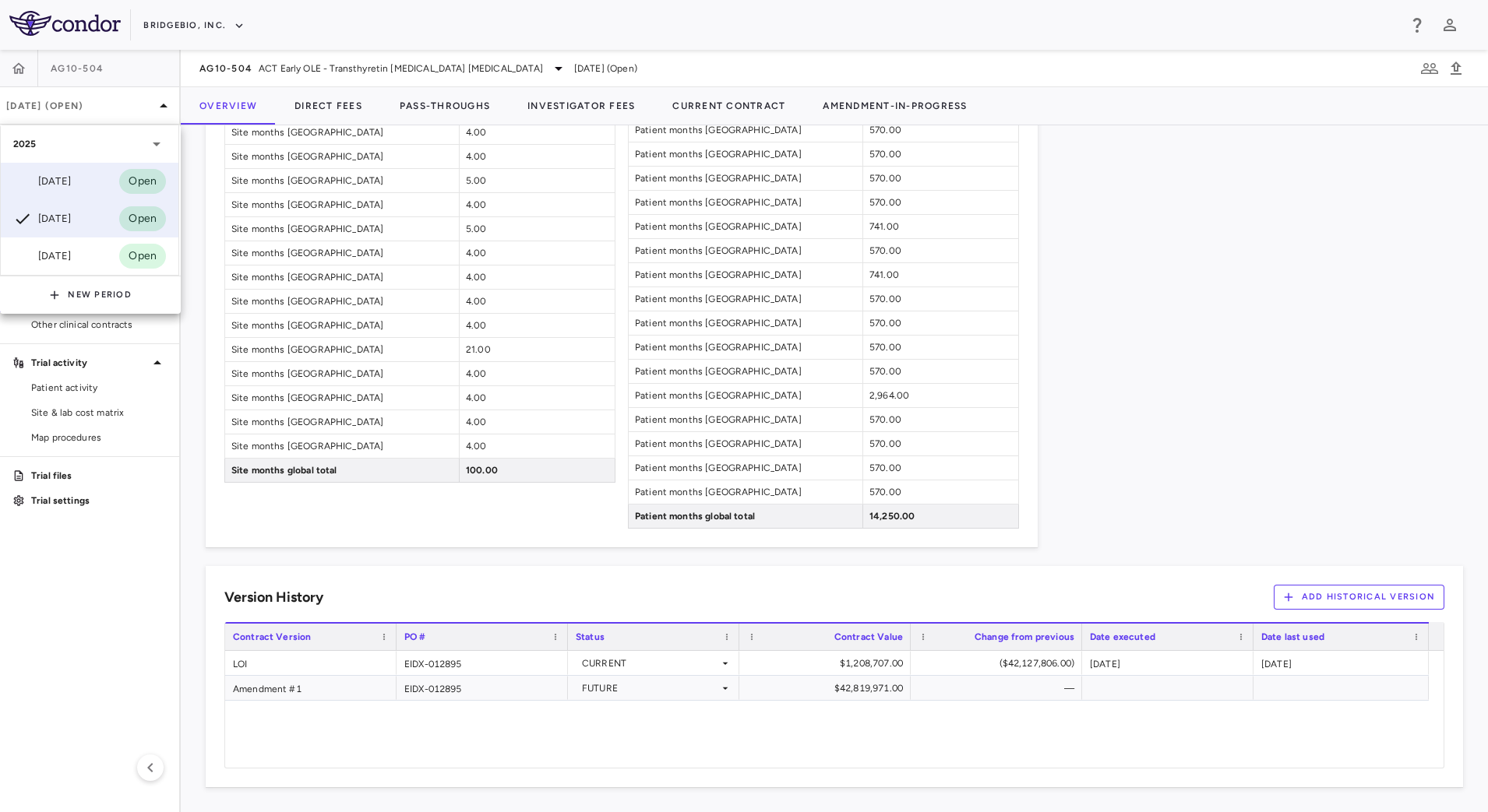
click at [79, 169] on div "Sep 2025 Open" at bounding box center [89, 181] width 178 height 37
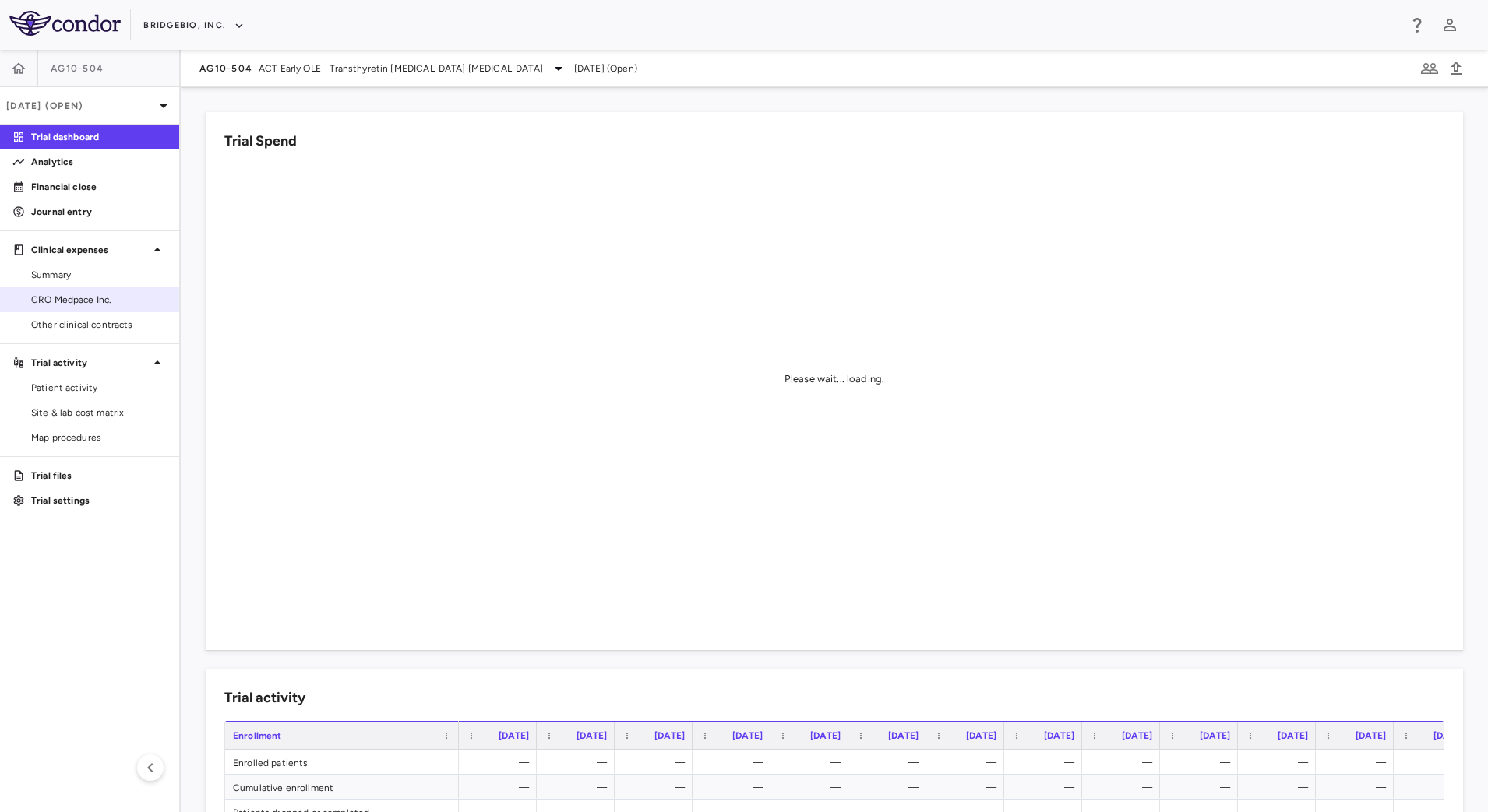
click at [134, 291] on link "CRO Medpace Inc." at bounding box center [89, 299] width 179 height 23
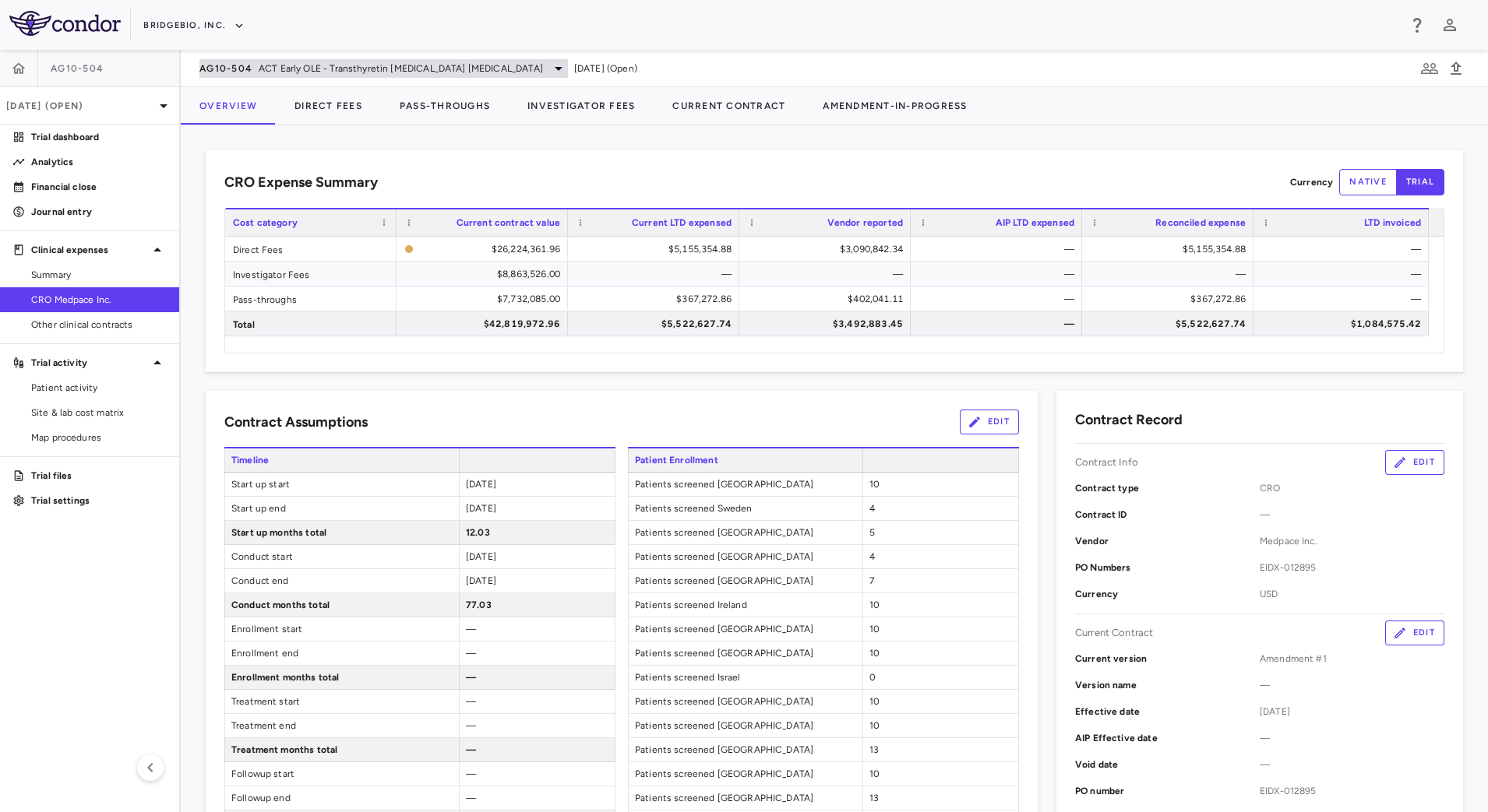
click at [271, 70] on span "ACT Early OLE - Transthyretin Amyloid Cardiomyopathy" at bounding box center [401, 68] width 284 height 14
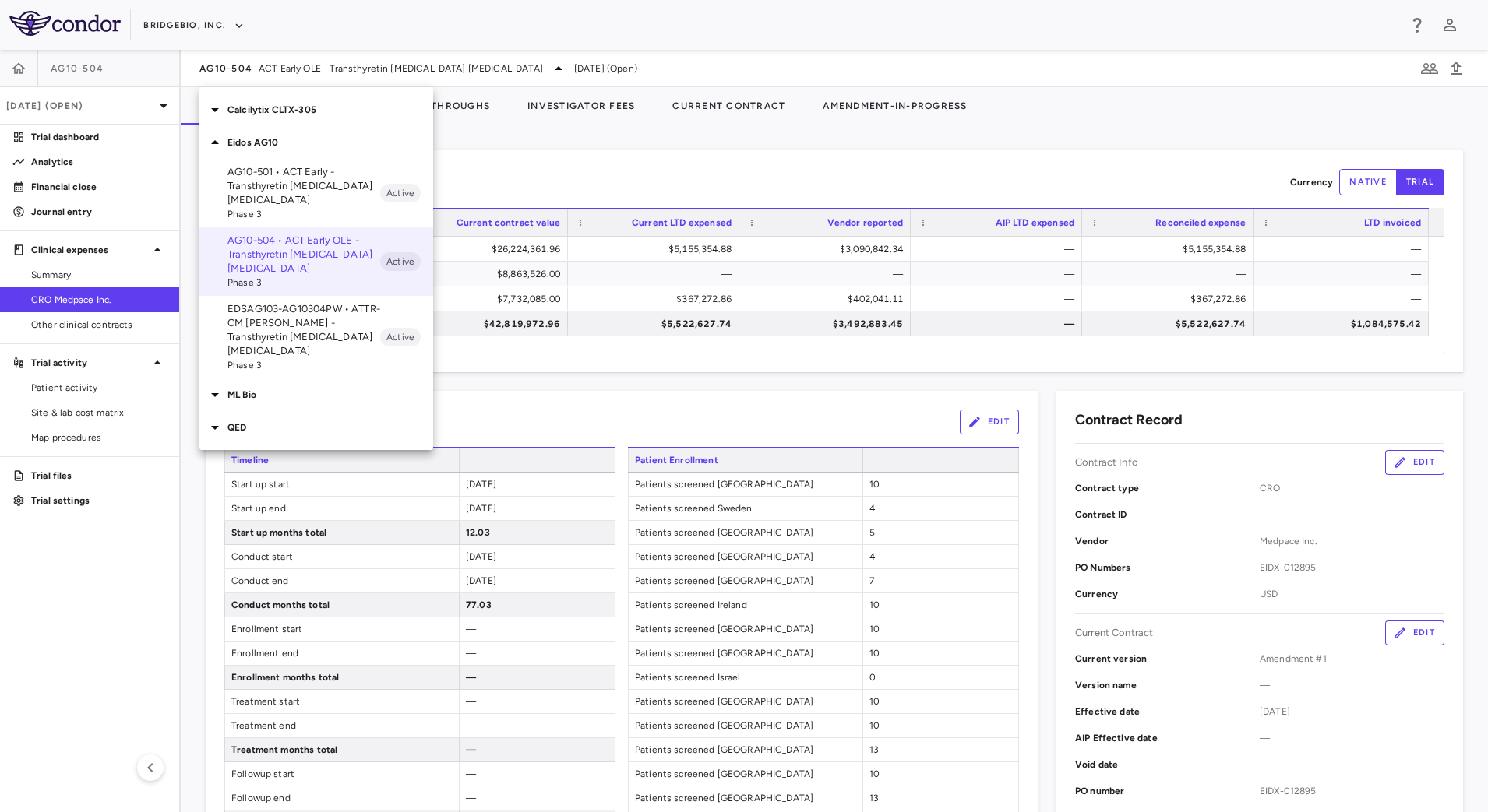
click at [236, 391] on div "ML Bio" at bounding box center [316, 394] width 233 height 33
click at [286, 417] on p "MLB-01-005 • LGMD2i - Limb Girdle Muscular Dystrophy" at bounding box center [304, 431] width 152 height 28
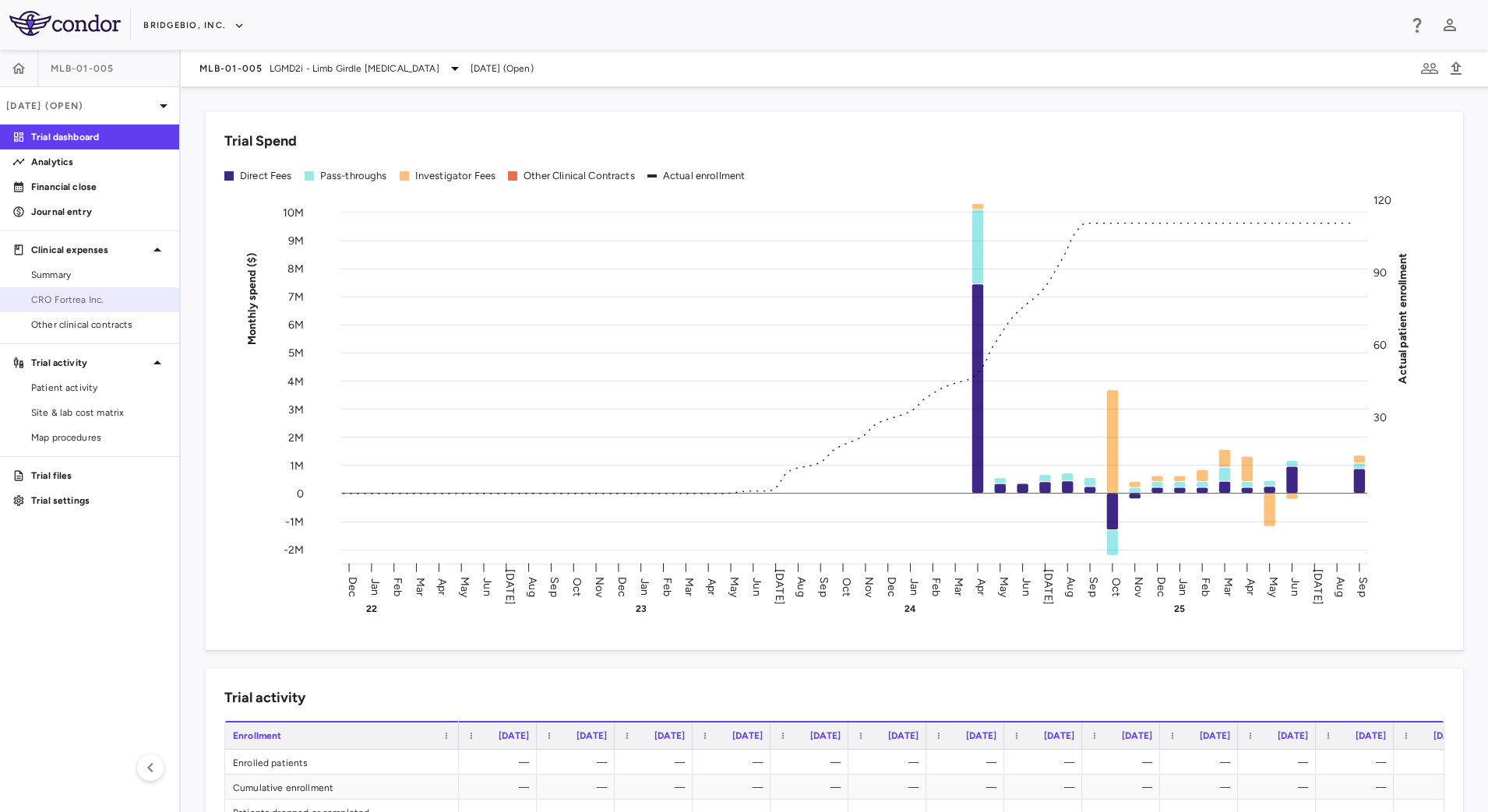
click at [118, 301] on span "CRO Fortrea Inc." at bounding box center [99, 299] width 136 height 14
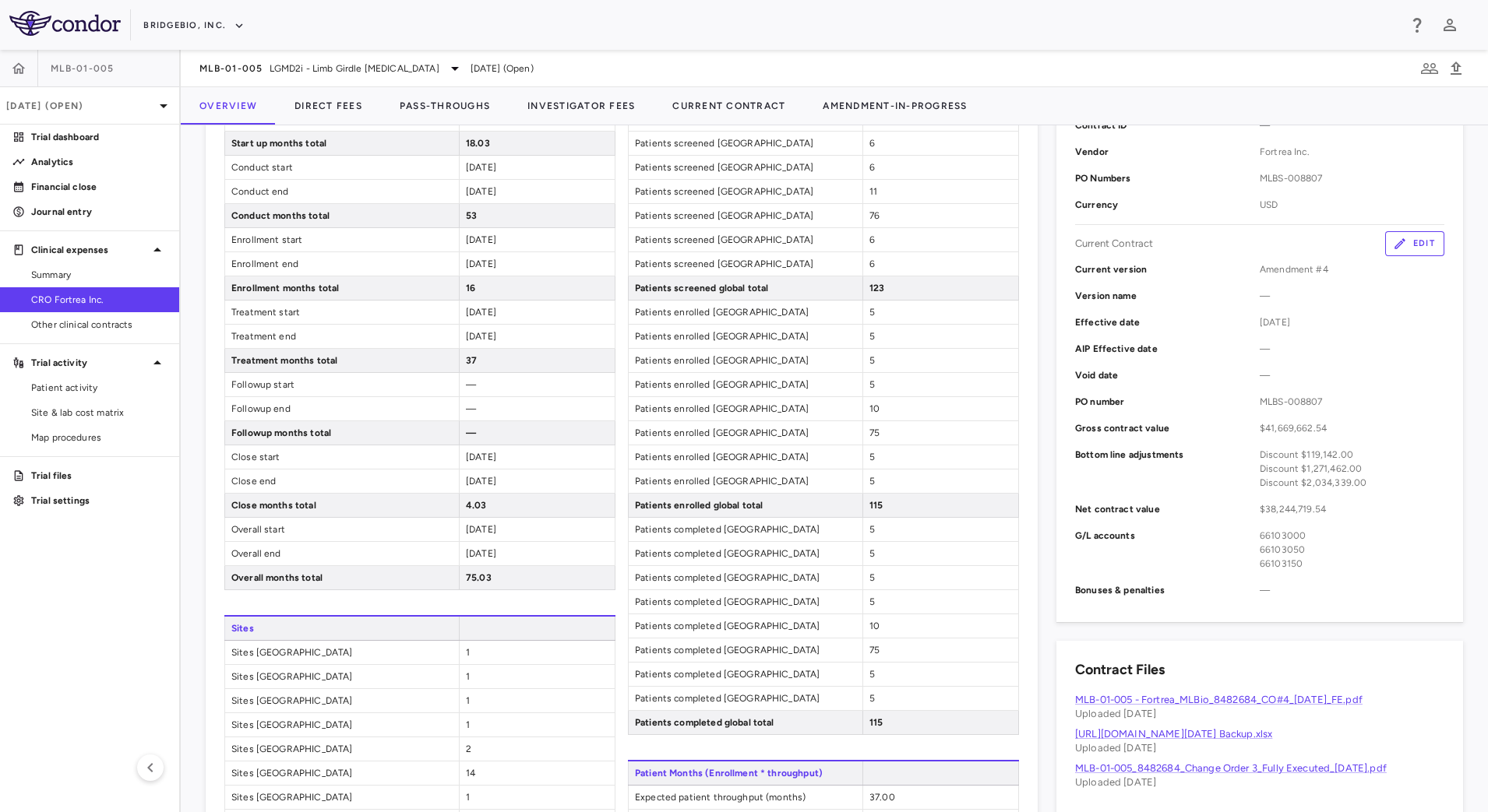
scroll to position [584, 0]
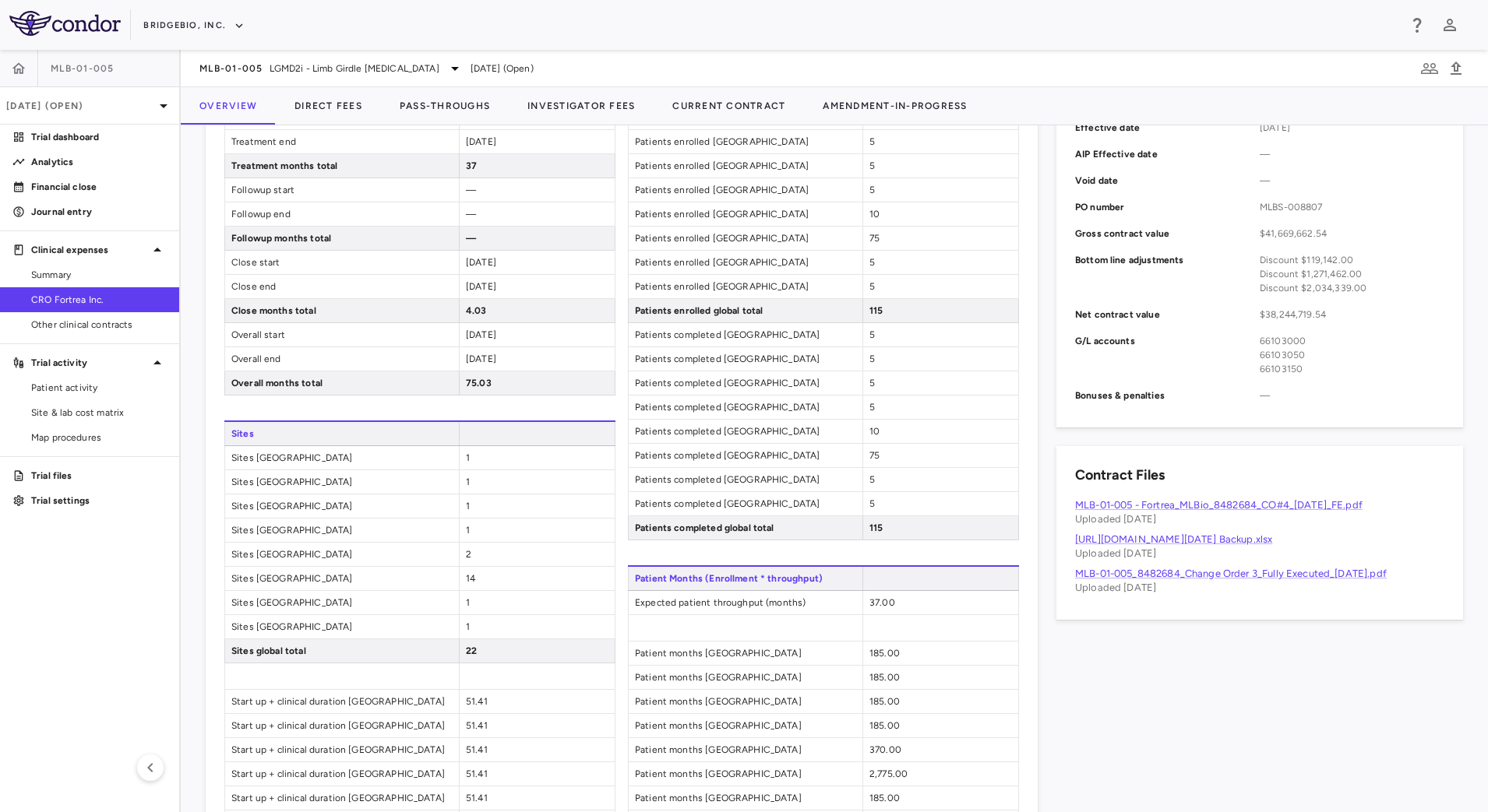
click at [944, 548] on div "Patient Enrollment Patients screened Germany 6 Patients screened Australia 6 Pa…" at bounding box center [823, 494] width 391 height 1264
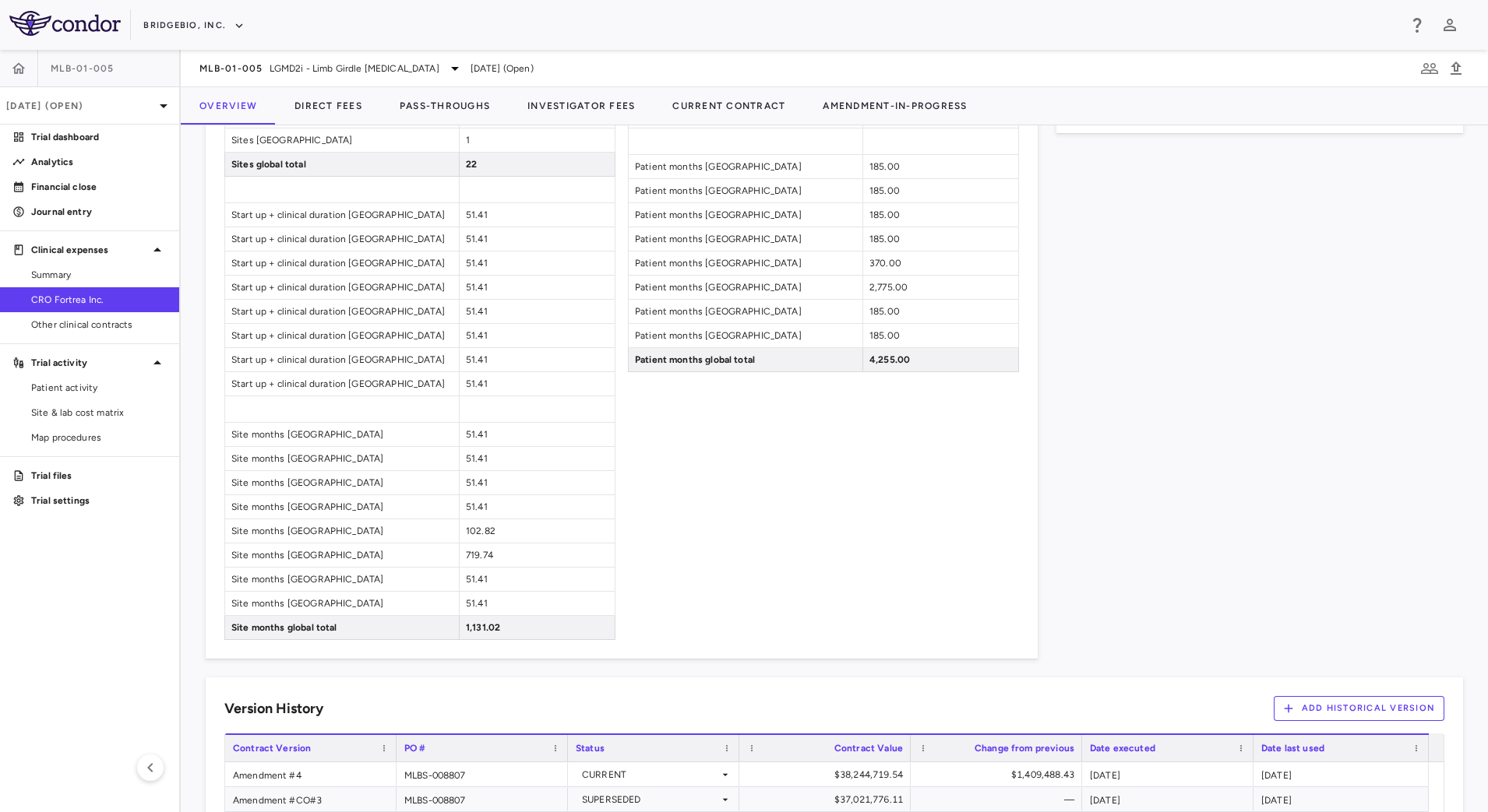
scroll to position [974, 0]
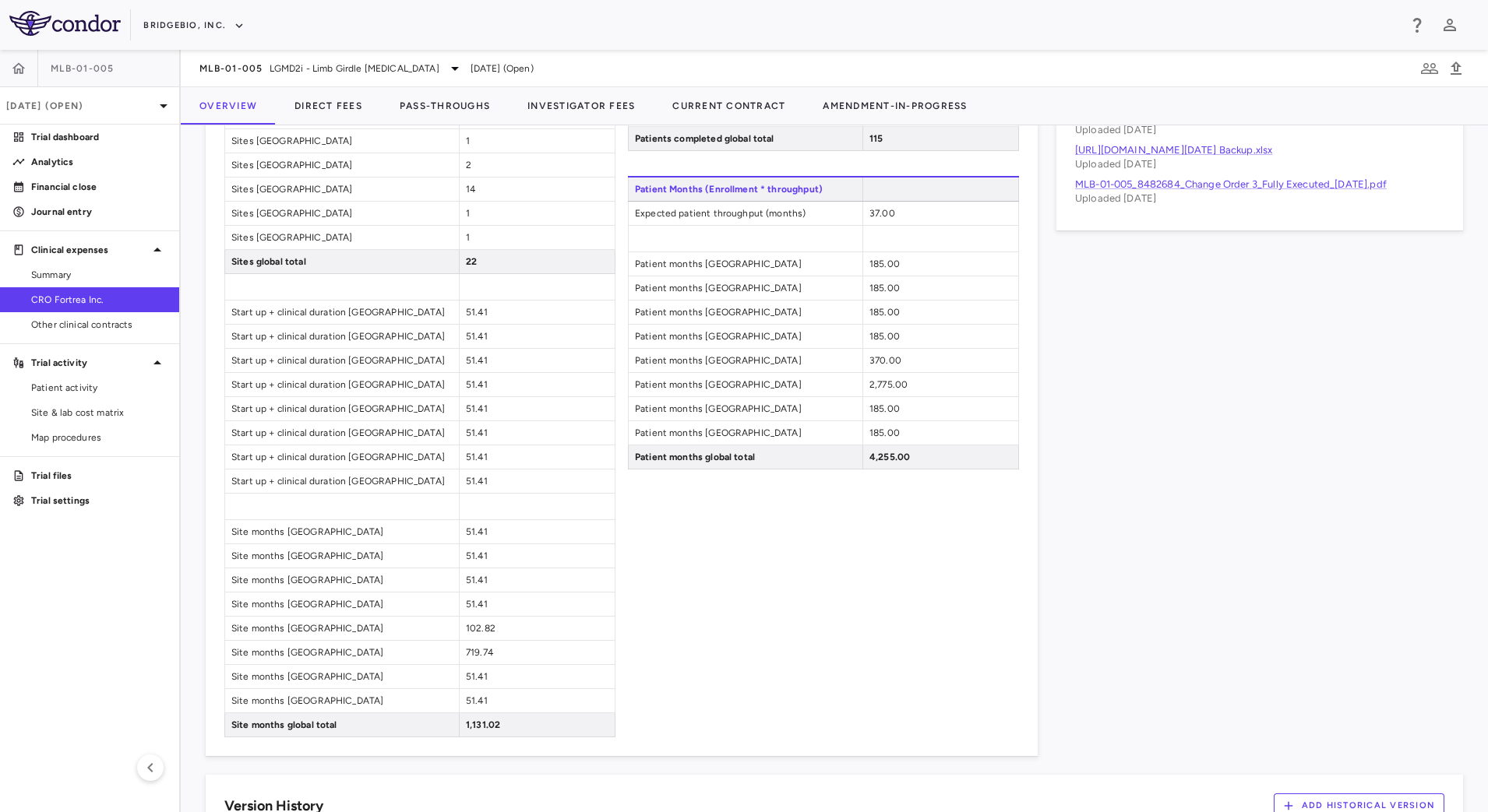
click at [773, 596] on div "Patient Enrollment Patients screened Germany 6 Patients screened Australia 6 Pa…" at bounding box center [823, 105] width 391 height 1264
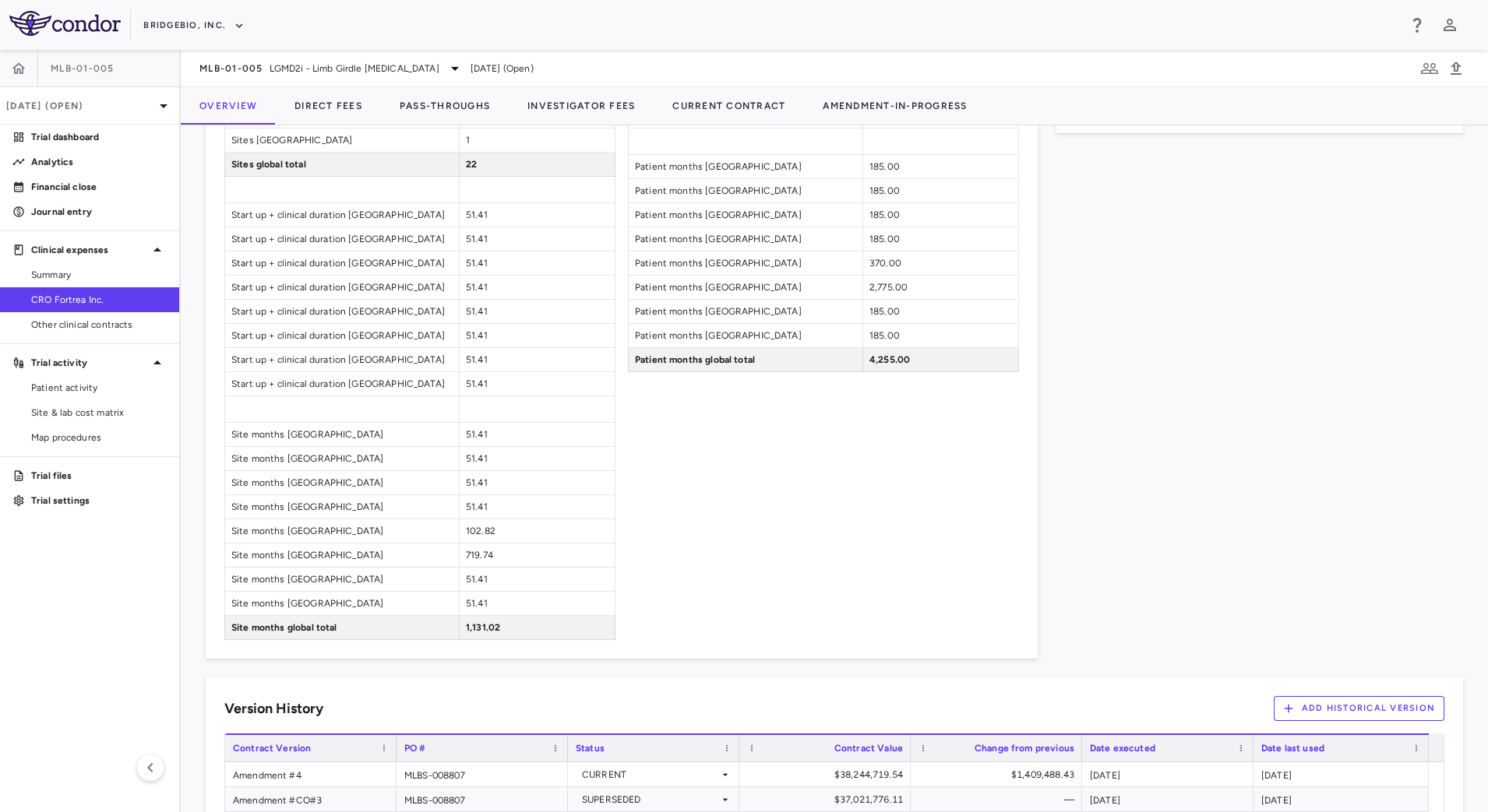
click at [771, 605] on div "Patient Enrollment Patients screened Germany 6 Patients screened Australia 6 Pa…" at bounding box center [823, 8] width 391 height 1264
click at [825, 574] on div "Patient Enrollment Patients screened Germany 6 Patients screened Australia 6 Pa…" at bounding box center [823, 8] width 391 height 1264
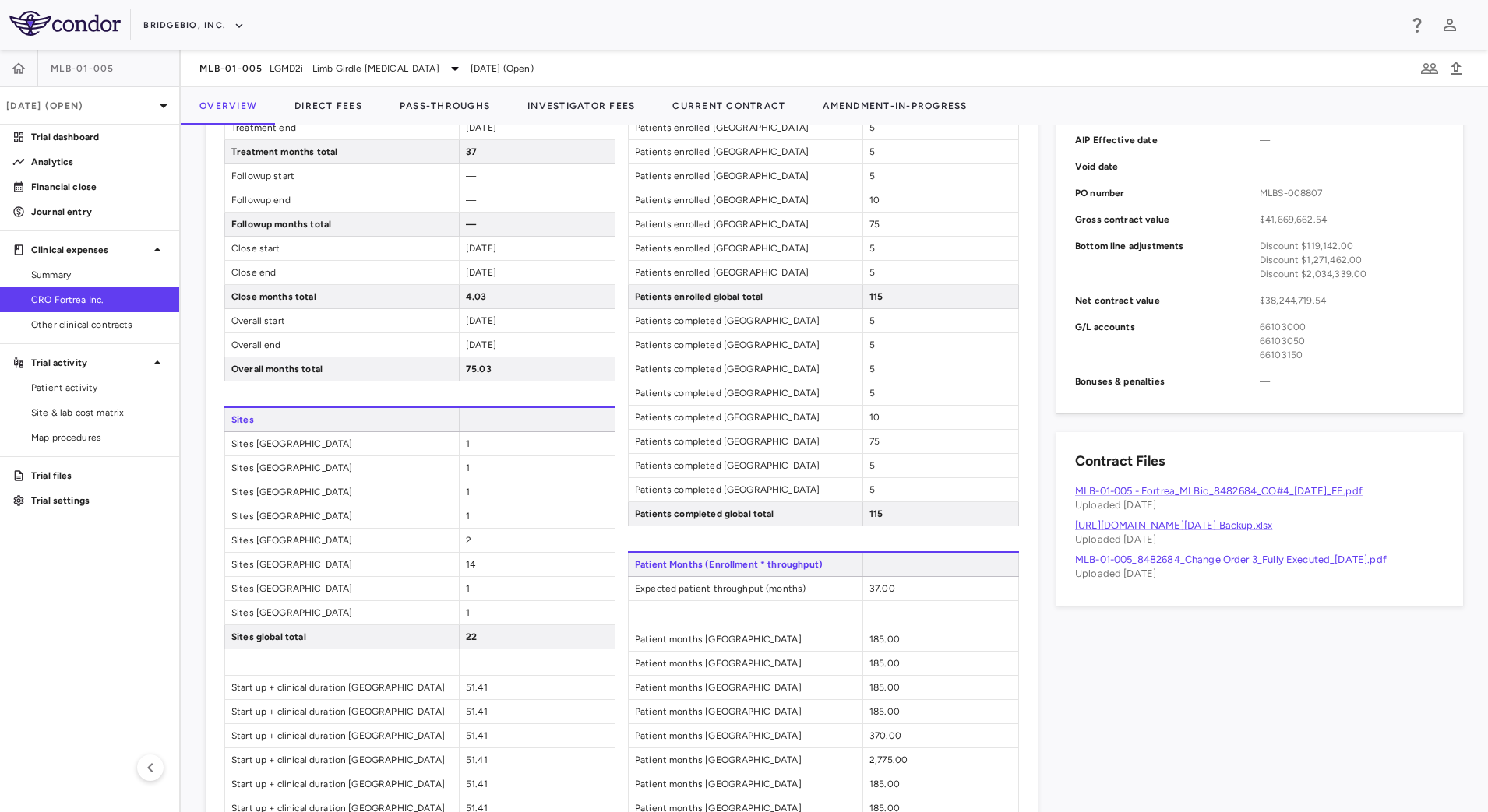
scroll to position [1084, 0]
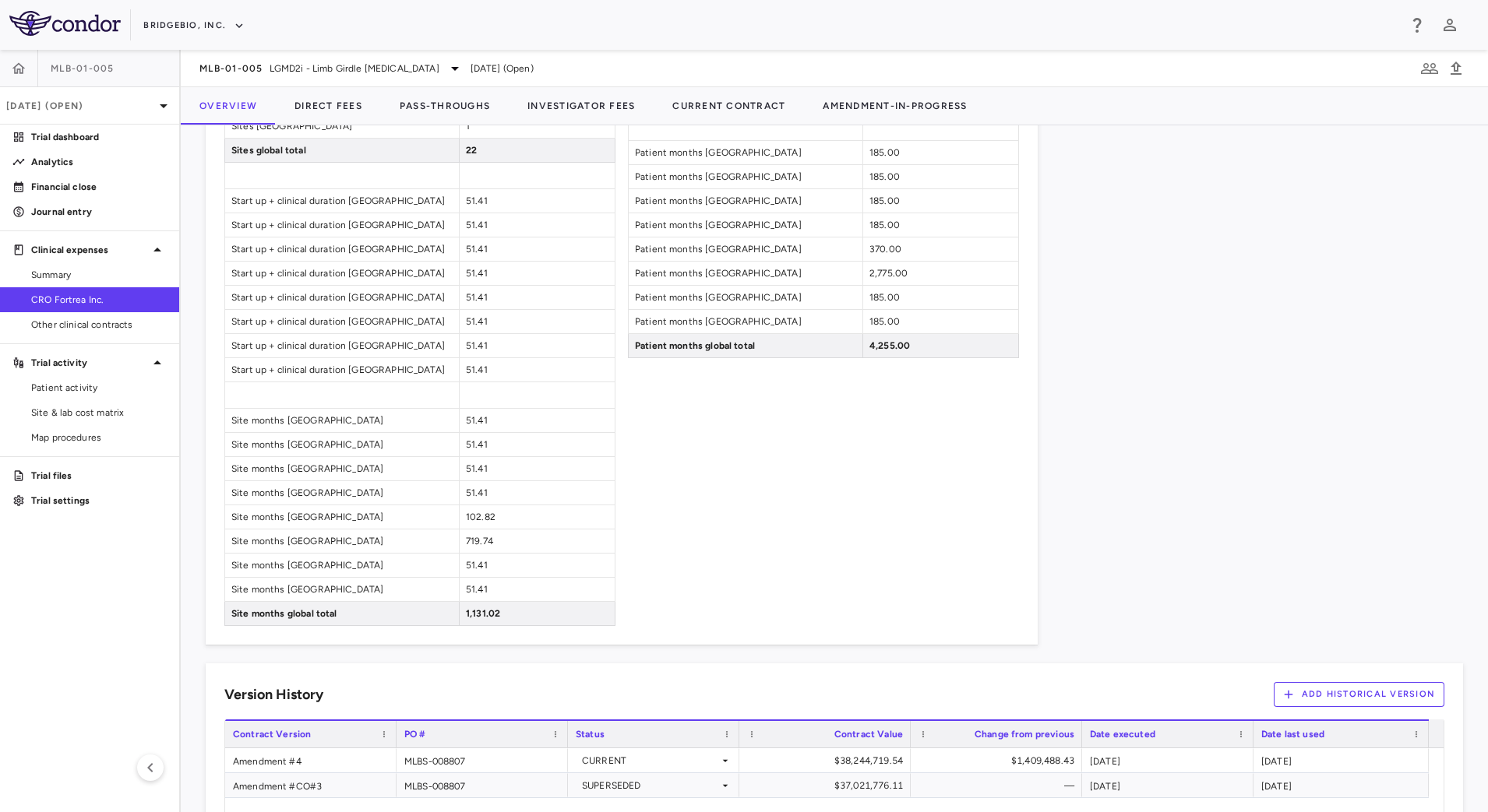
click at [351, 60] on div "MLB-01-005 LGMD2i - Limb Girdle Muscular Dystrophy" at bounding box center [332, 69] width 265 height 19
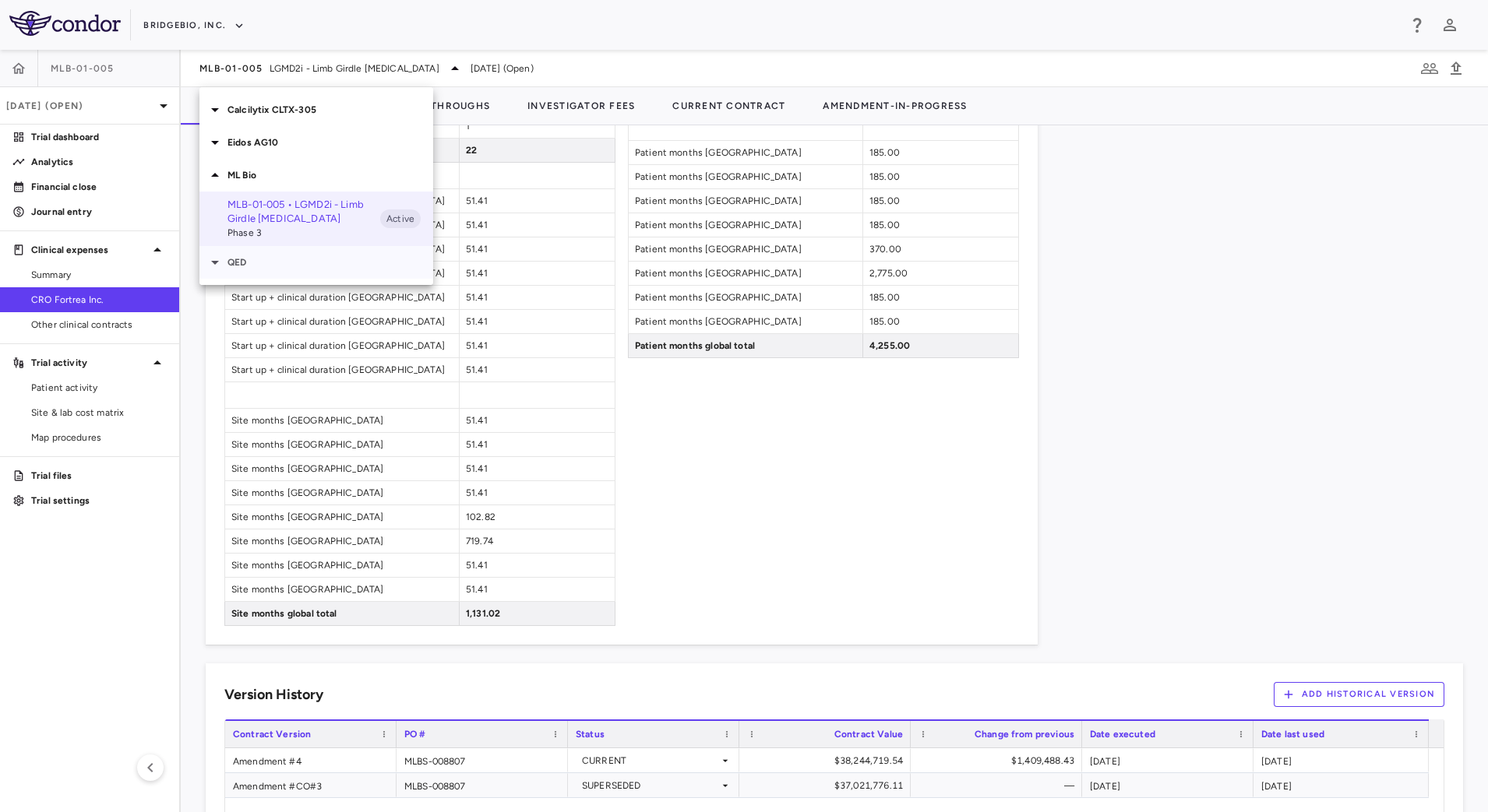
click at [236, 260] on p "QED" at bounding box center [330, 262] width 205 height 14
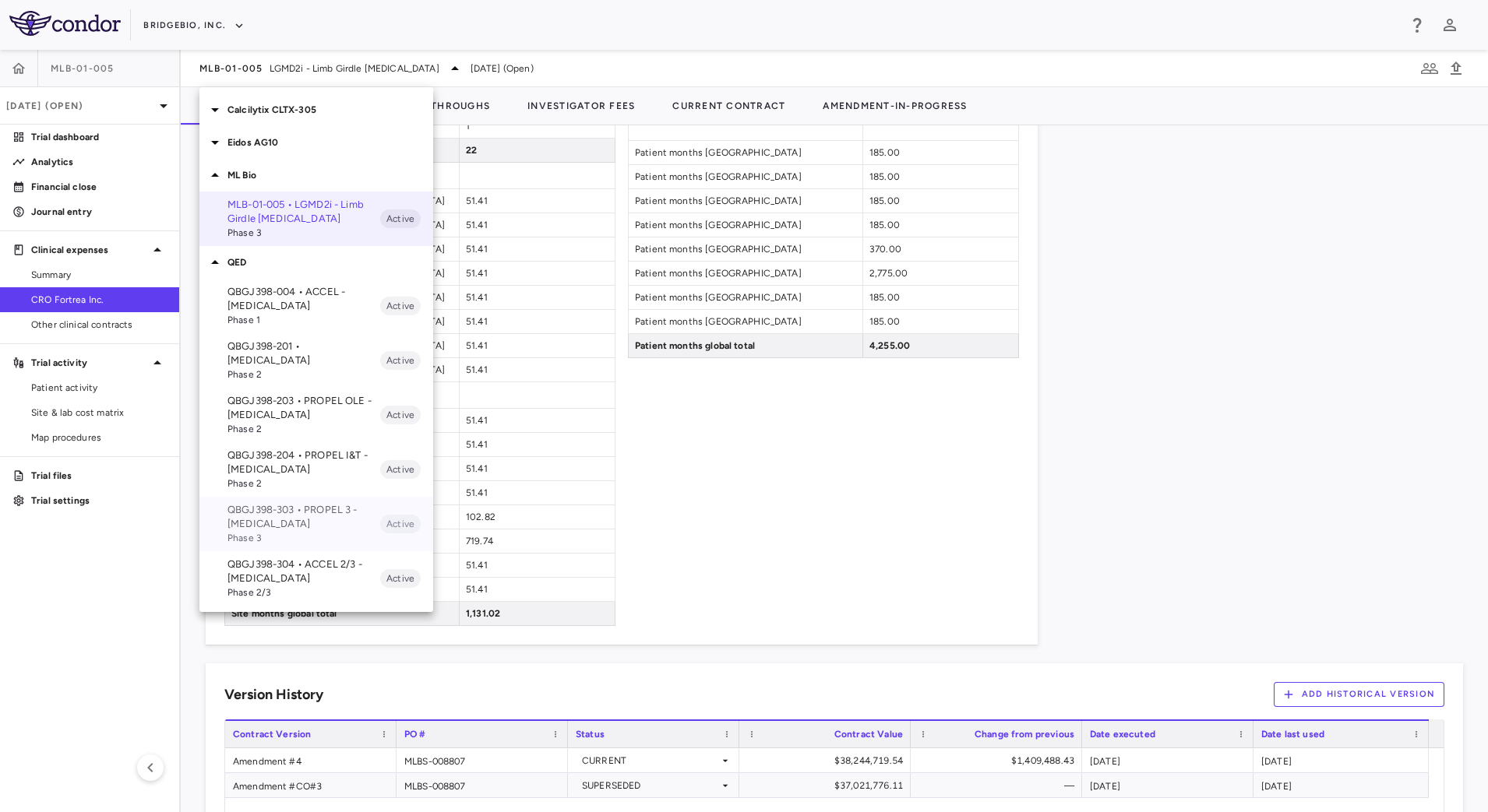
click at [299, 514] on p "QBGJ398-303 • PROPEL 3 - Achondroplasia" at bounding box center [304, 517] width 152 height 28
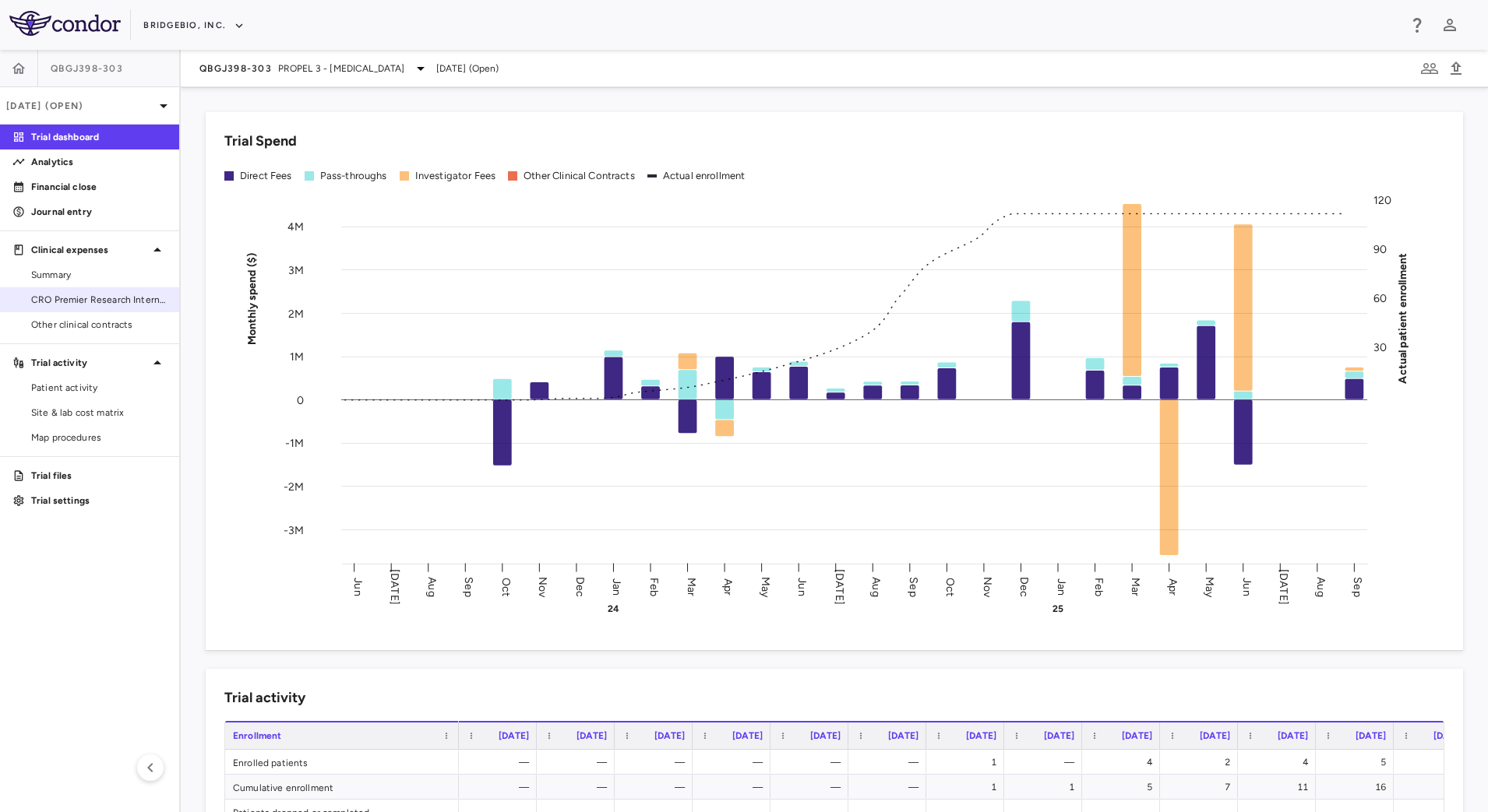
click at [101, 291] on link "CRO Premier Research International LLC" at bounding box center [89, 299] width 179 height 23
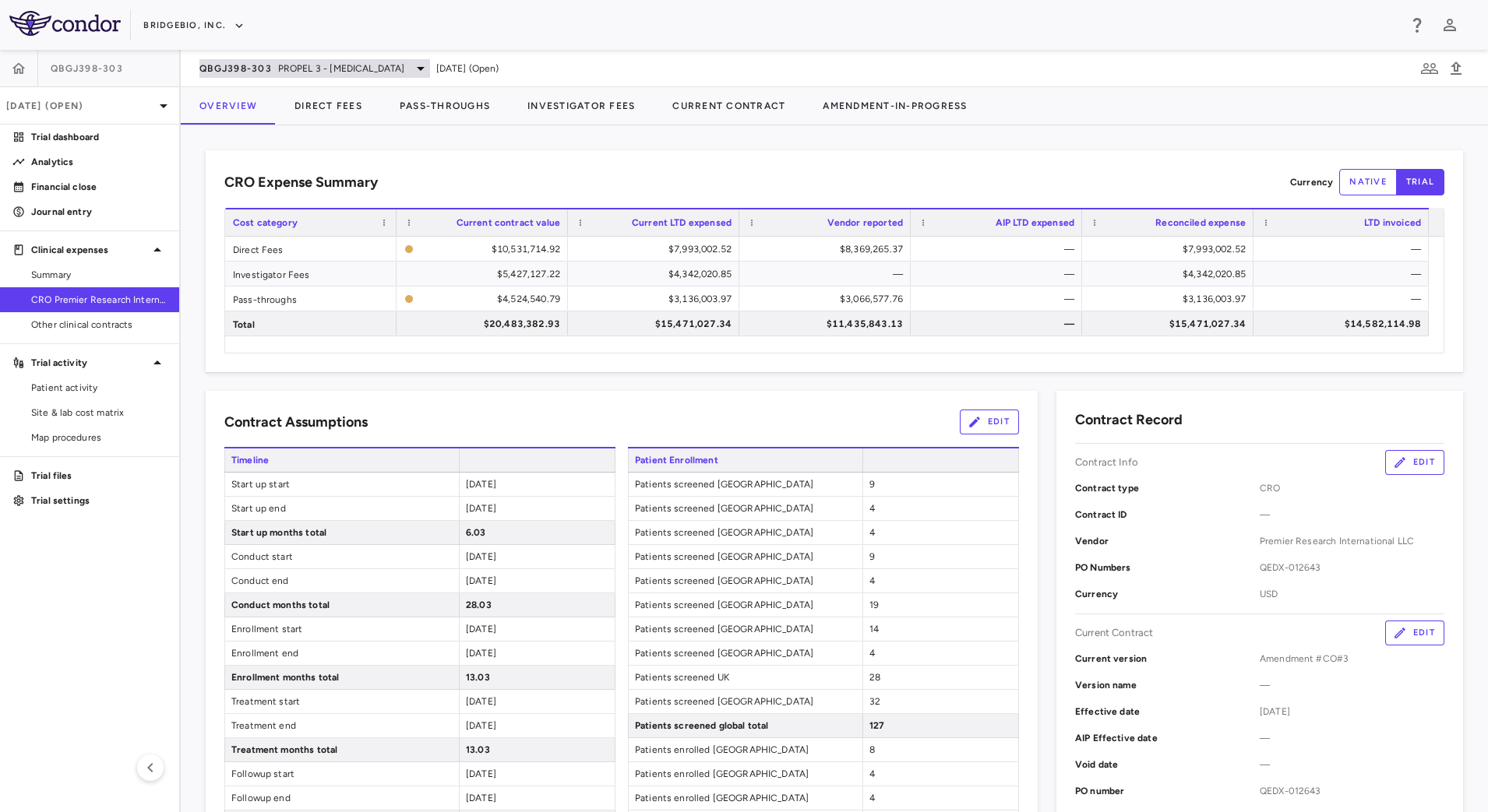
click at [271, 63] on div "QBGJ398-303 PROPEL 3 - Achondroplasia" at bounding box center [315, 69] width 230 height 19
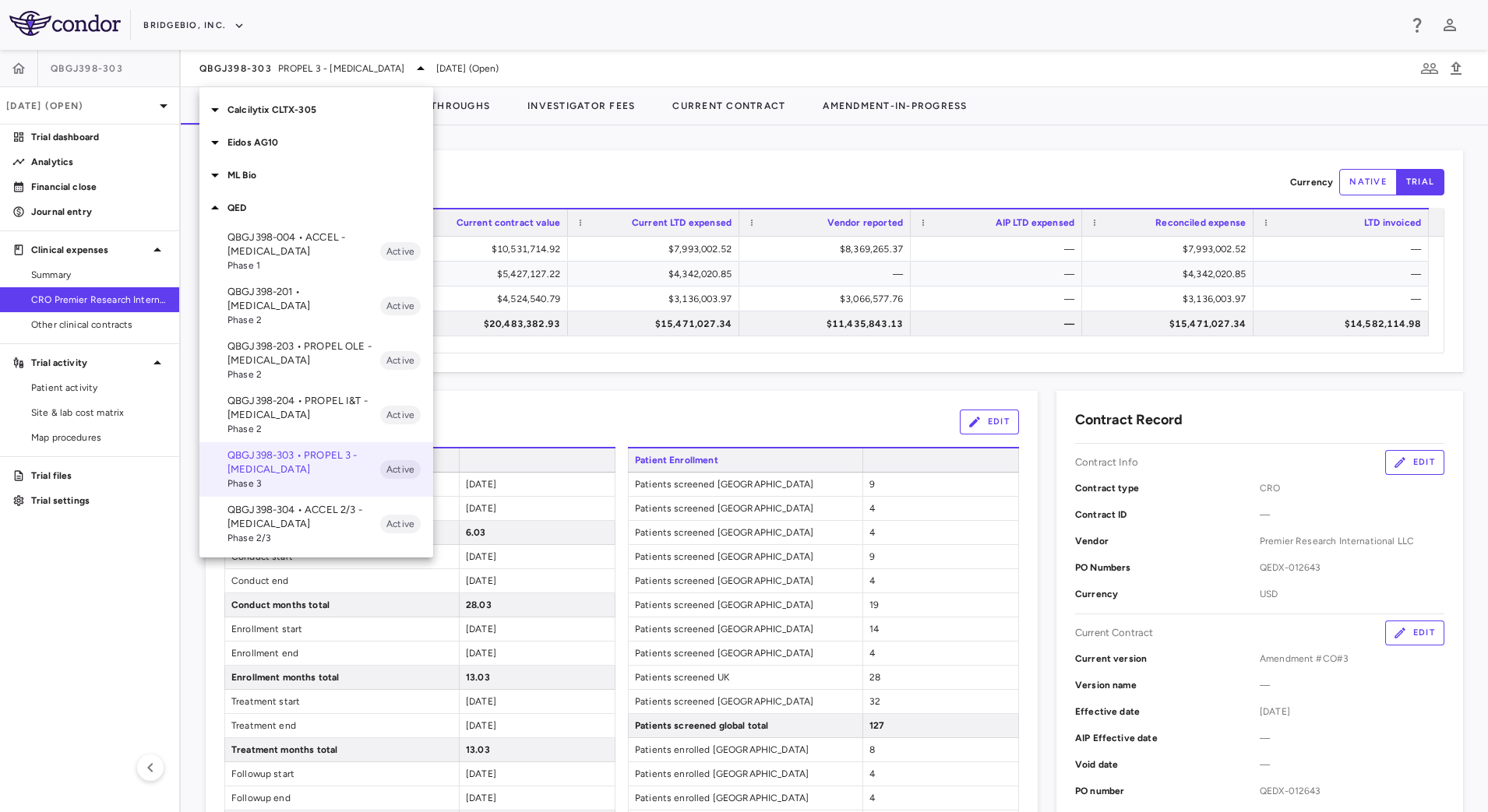
click at [652, 390] on div at bounding box center [744, 406] width 1488 height 812
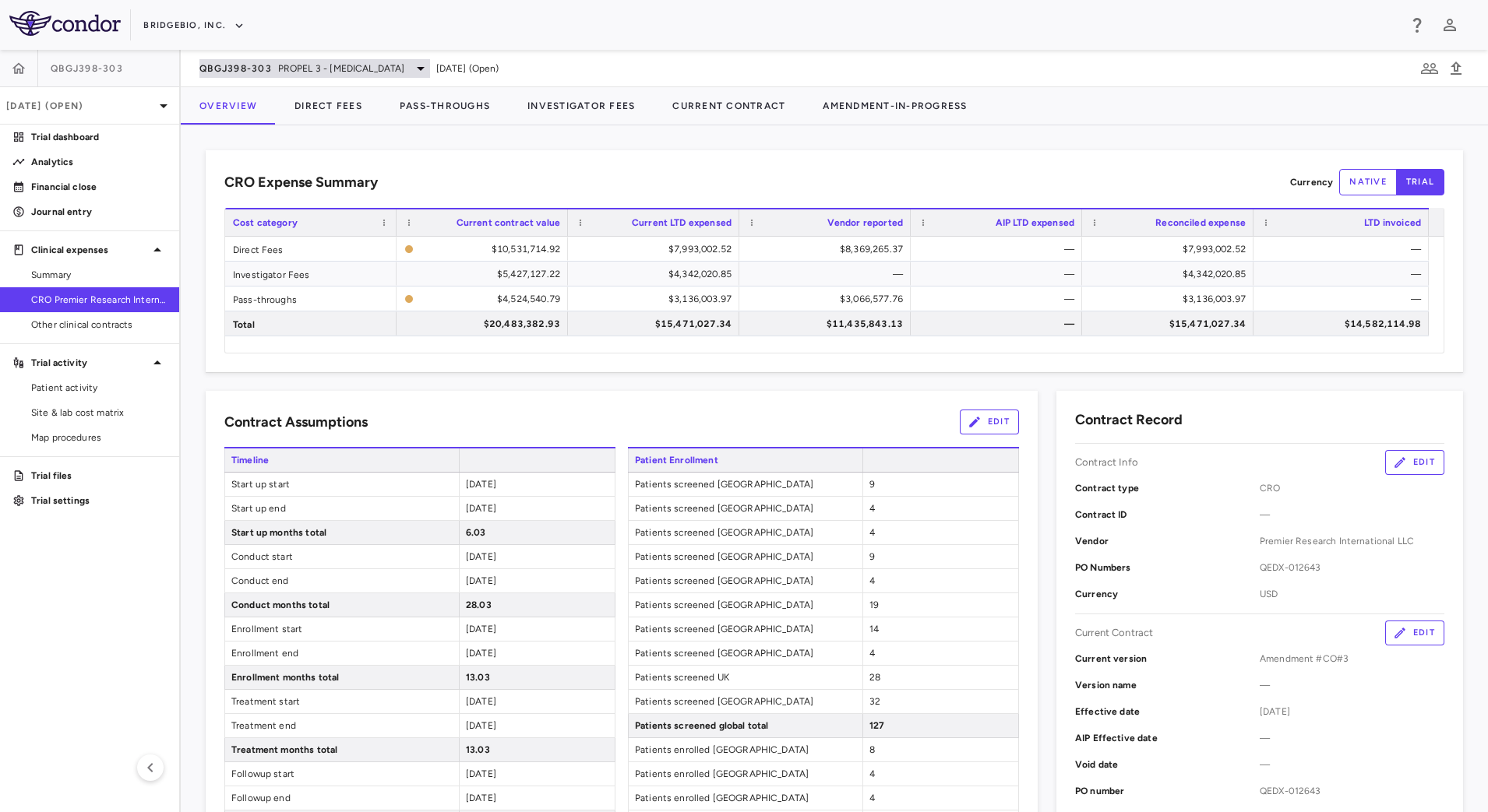
click at [320, 65] on span "PROPEL 3 - Achondroplasia" at bounding box center [341, 68] width 127 height 14
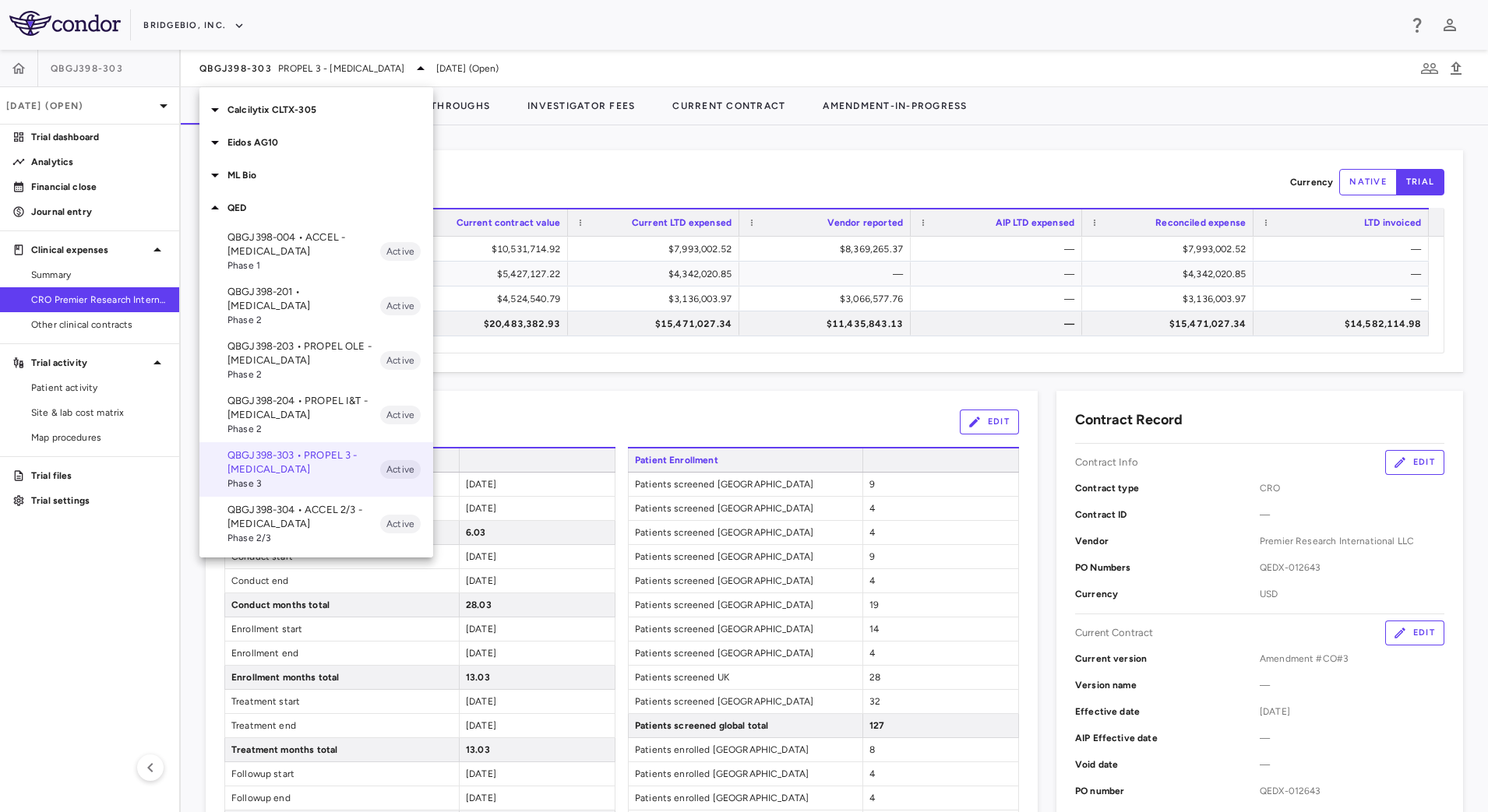
click at [506, 412] on div at bounding box center [744, 406] width 1488 height 812
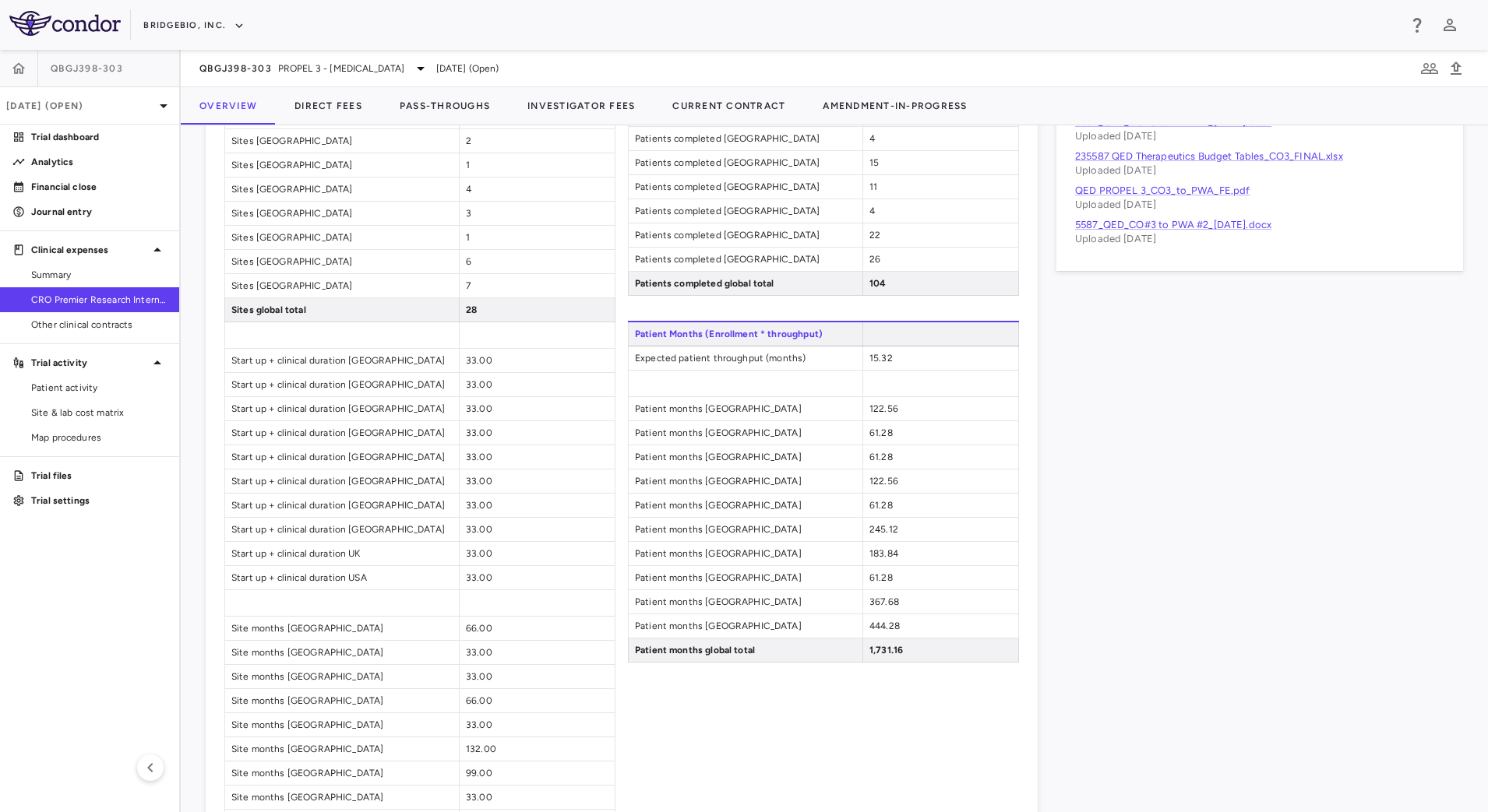
scroll to position [389, 0]
